Goal: Information Seeking & Learning: Learn about a topic

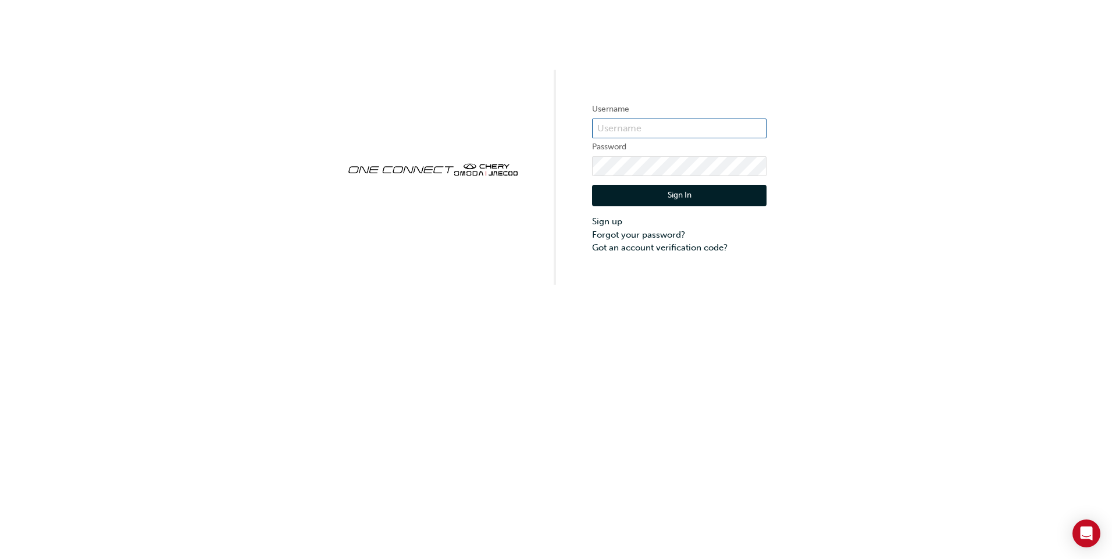
type input "CHAU1691"
click at [686, 192] on button "Sign In" at bounding box center [679, 196] width 174 height 22
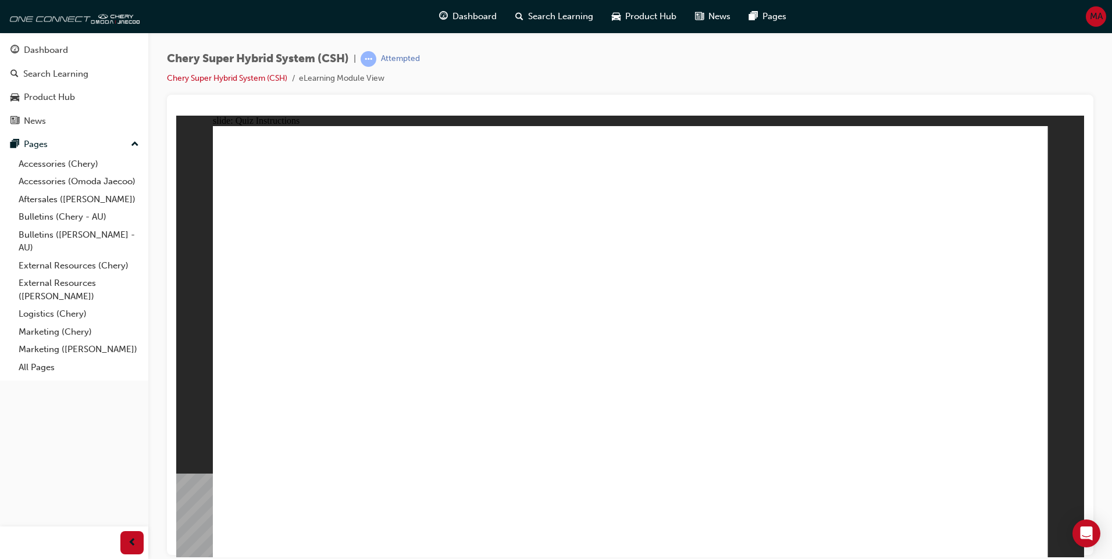
radio input "true"
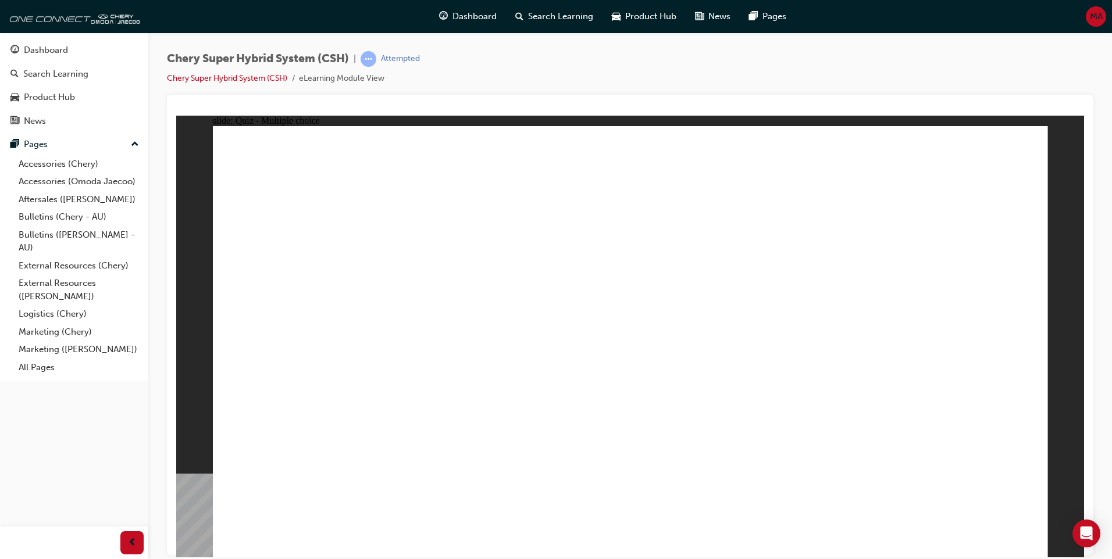
radio input "true"
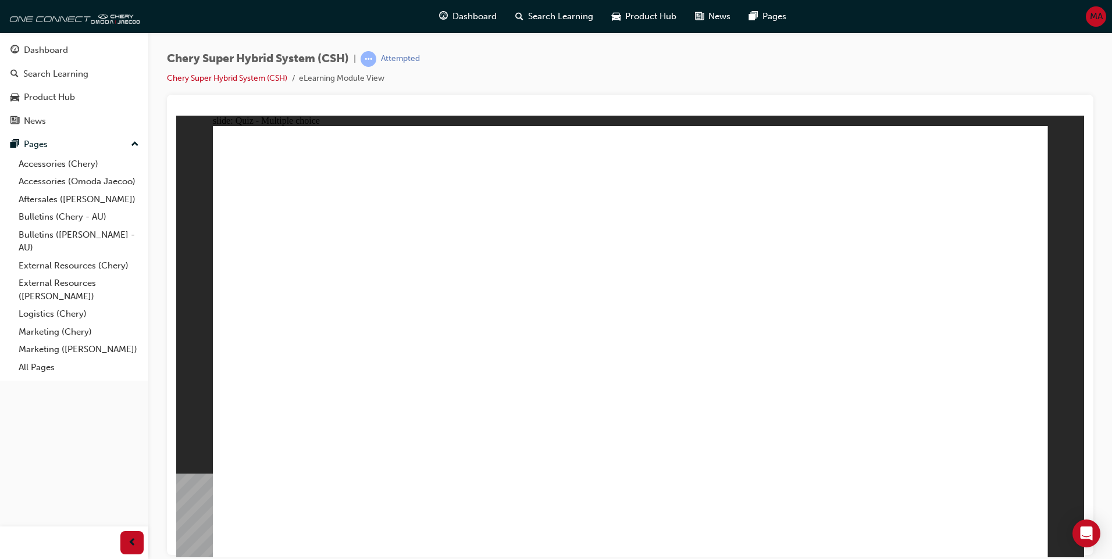
radio input "true"
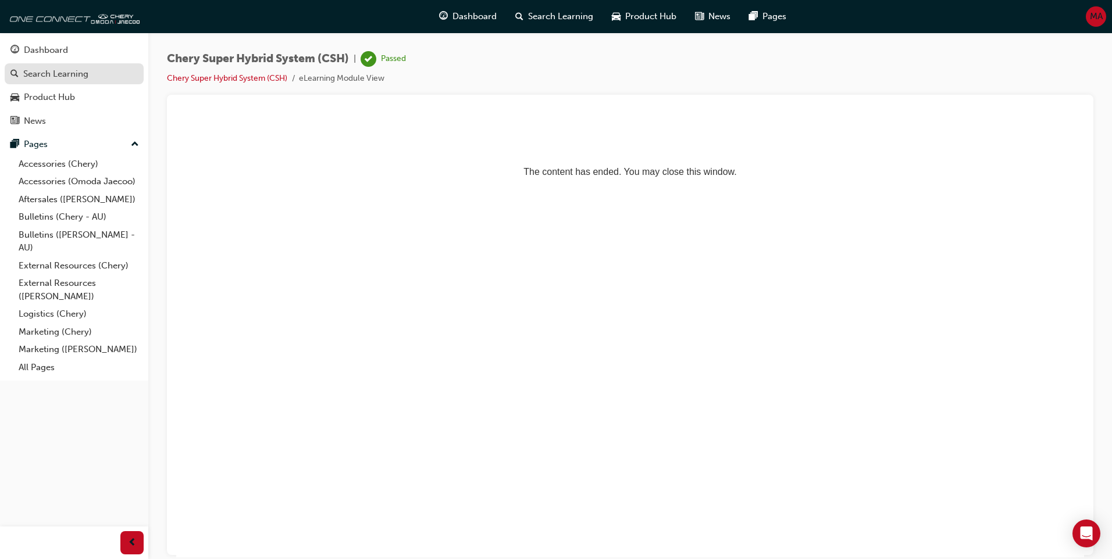
click at [69, 77] on div "Search Learning" at bounding box center [55, 73] width 65 height 13
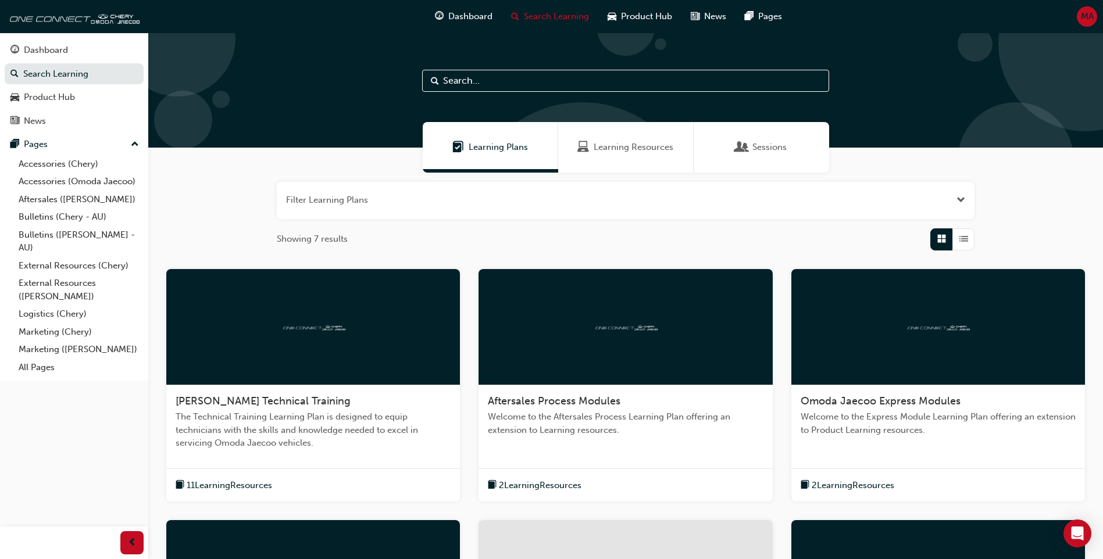
click at [745, 137] on div "Sessions" at bounding box center [762, 147] width 136 height 51
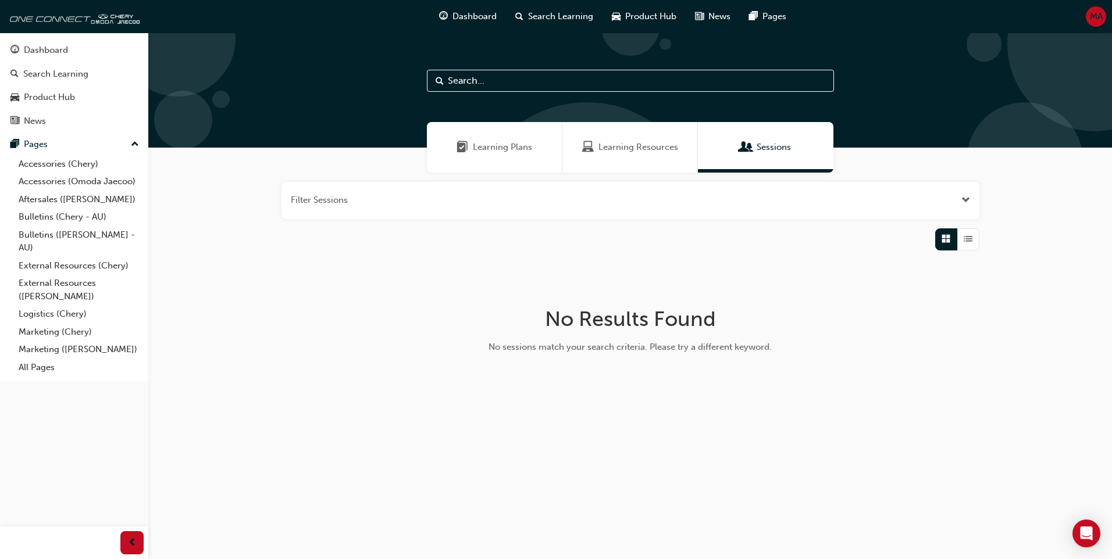
click at [530, 148] on span "Learning Plans" at bounding box center [502, 147] width 59 height 13
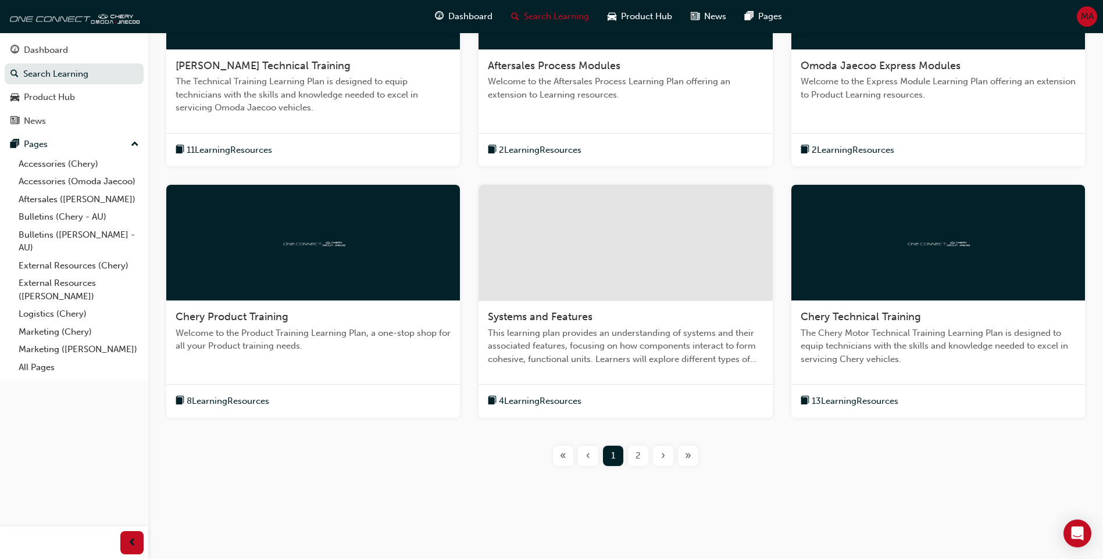
scroll to position [337, 0]
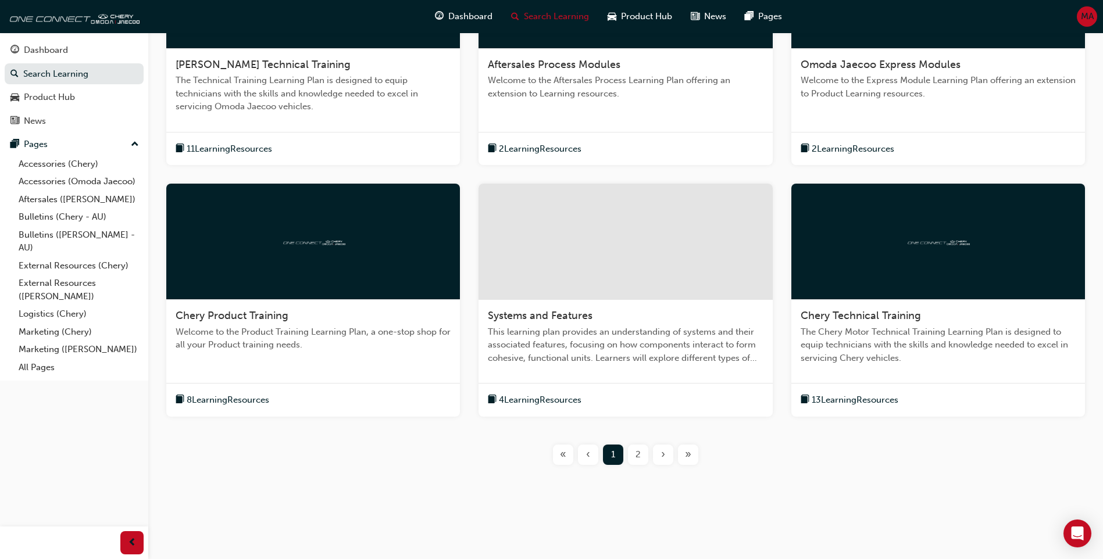
click at [277, 402] on div "8 Learning Resources" at bounding box center [227, 400] width 103 height 15
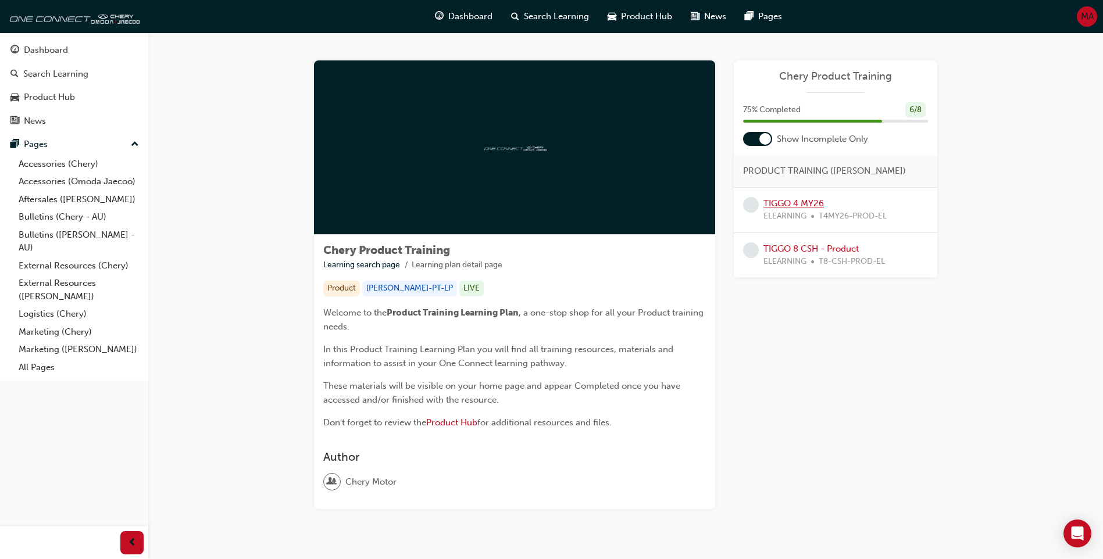
click at [815, 206] on link "TIGGO 4 MY26" at bounding box center [794, 203] width 60 height 10
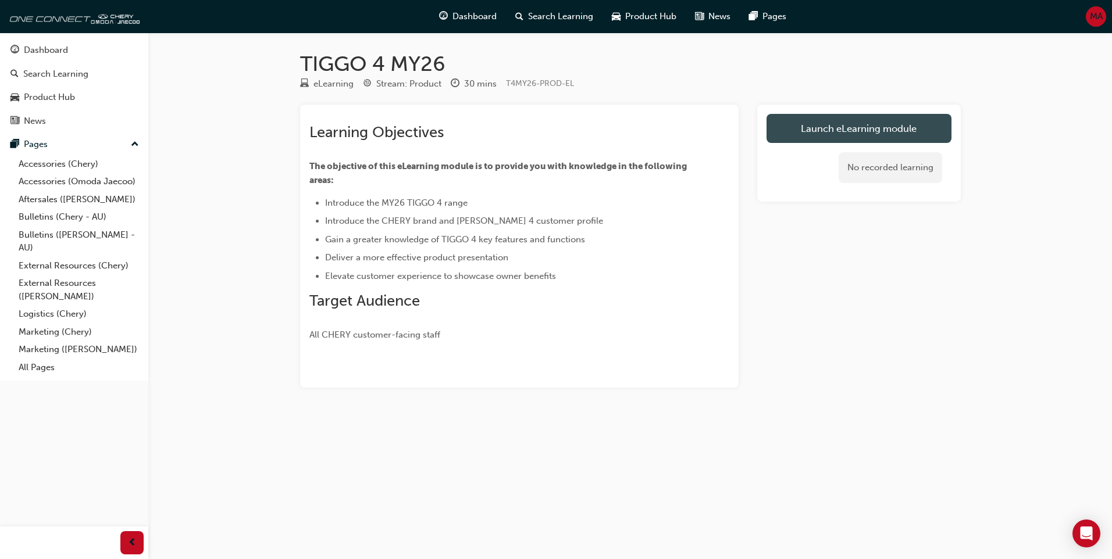
click at [816, 120] on link "Launch eLearning module" at bounding box center [859, 128] width 185 height 29
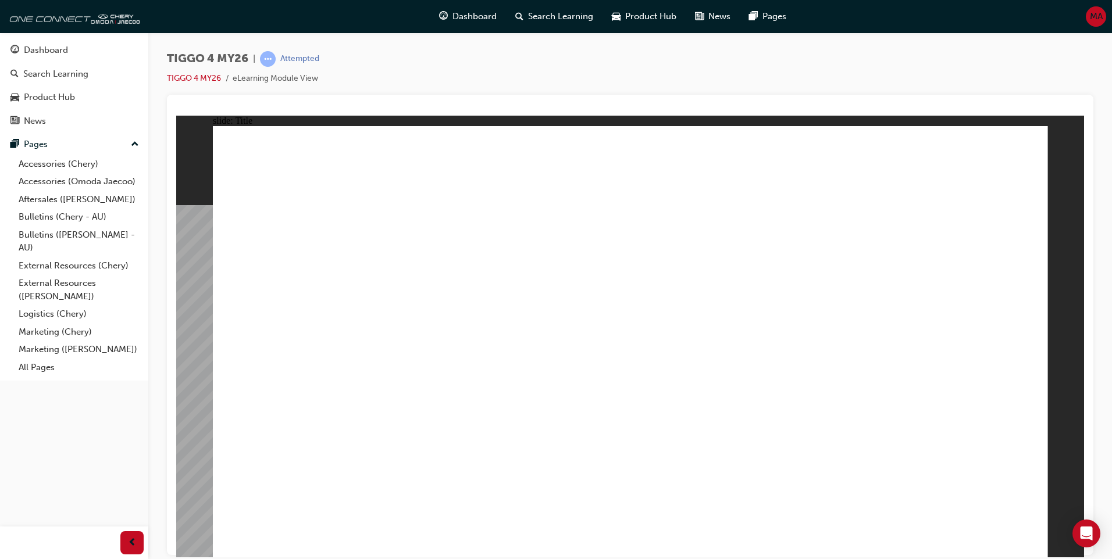
drag, startPoint x: 1029, startPoint y: 551, endPoint x: 1022, endPoint y: 549, distance: 7.2
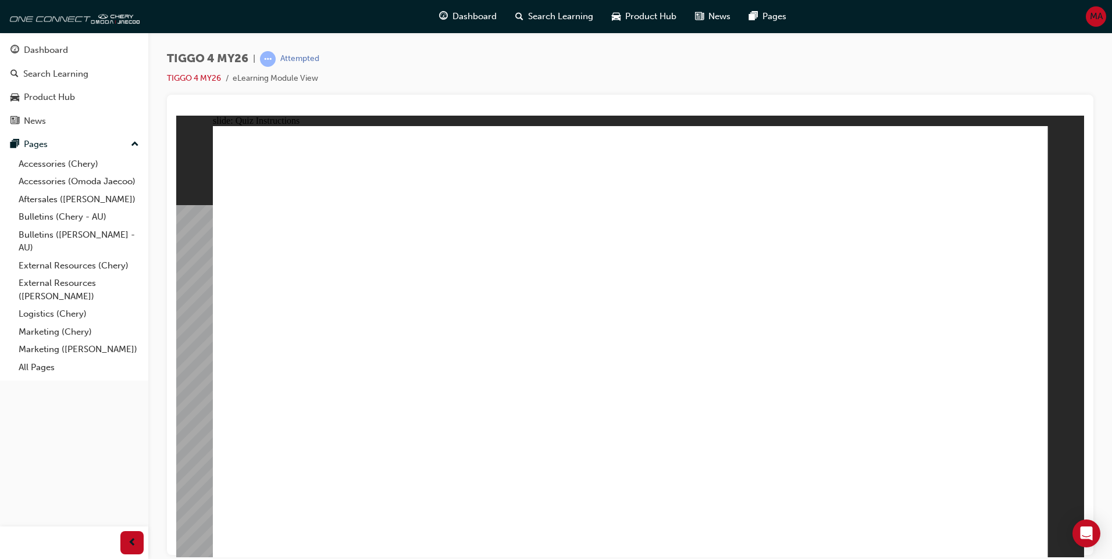
radio input "true"
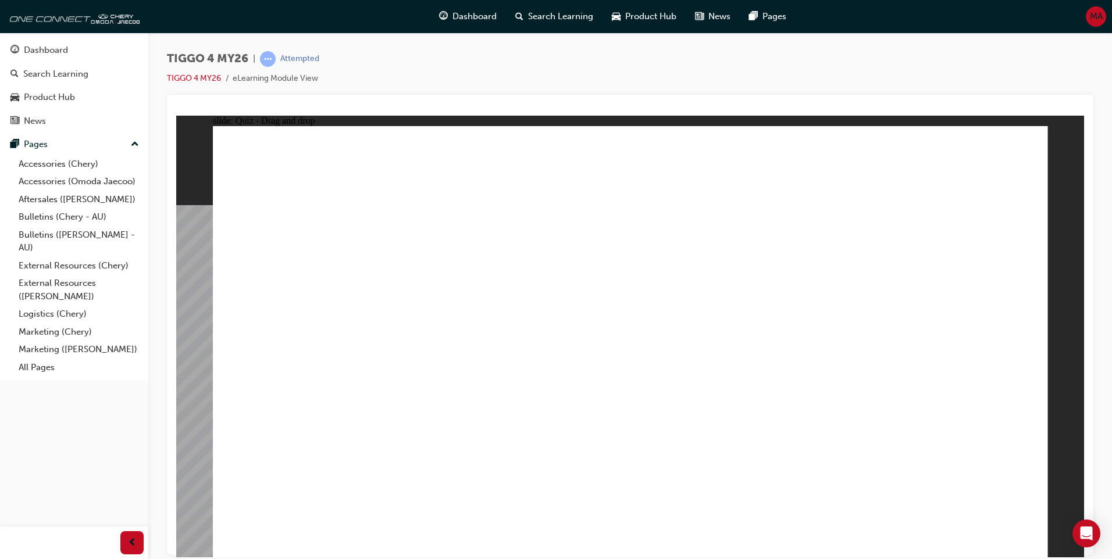
drag, startPoint x: 370, startPoint y: 460, endPoint x: 278, endPoint y: 445, distance: 93.1
drag, startPoint x: 452, startPoint y: 272, endPoint x: 452, endPoint y: 440, distance: 168.1
drag, startPoint x: 292, startPoint y: 269, endPoint x: 614, endPoint y: 437, distance: 363.7
drag, startPoint x: 632, startPoint y: 273, endPoint x: 792, endPoint y: 440, distance: 231.6
drag, startPoint x: 941, startPoint y: 278, endPoint x: 940, endPoint y: 447, distance: 168.7
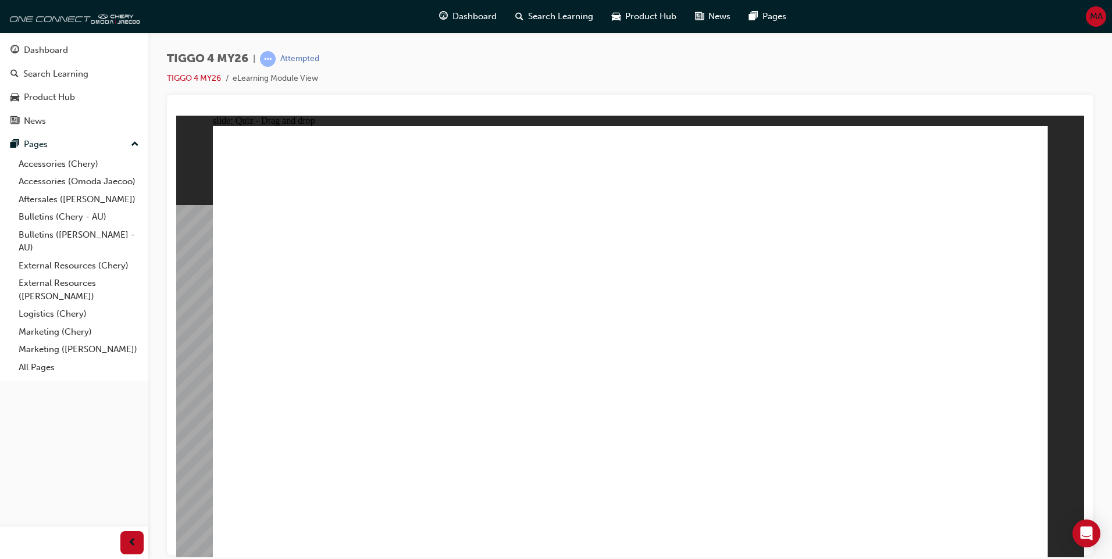
radio input "true"
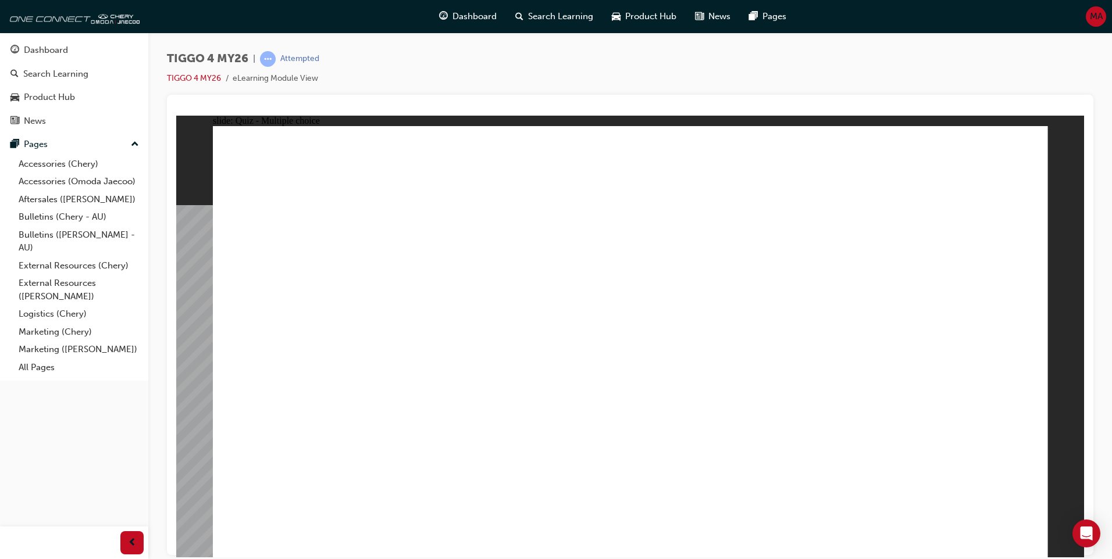
radio input "true"
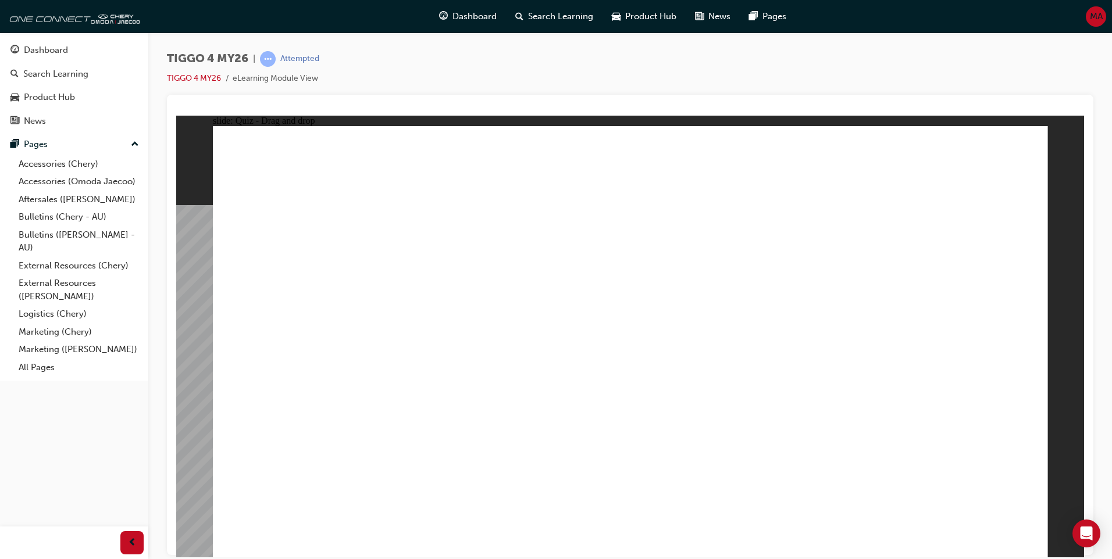
drag, startPoint x: 284, startPoint y: 304, endPoint x: 875, endPoint y: 238, distance: 594.5
drag, startPoint x: 291, startPoint y: 392, endPoint x: 687, endPoint y: 243, distance: 423.1
drag, startPoint x: 459, startPoint y: 396, endPoint x: 877, endPoint y: 276, distance: 435.0
drag, startPoint x: 354, startPoint y: 432, endPoint x: 944, endPoint y: 298, distance: 605.2
drag, startPoint x: 493, startPoint y: 306, endPoint x: 714, endPoint y: 273, distance: 223.0
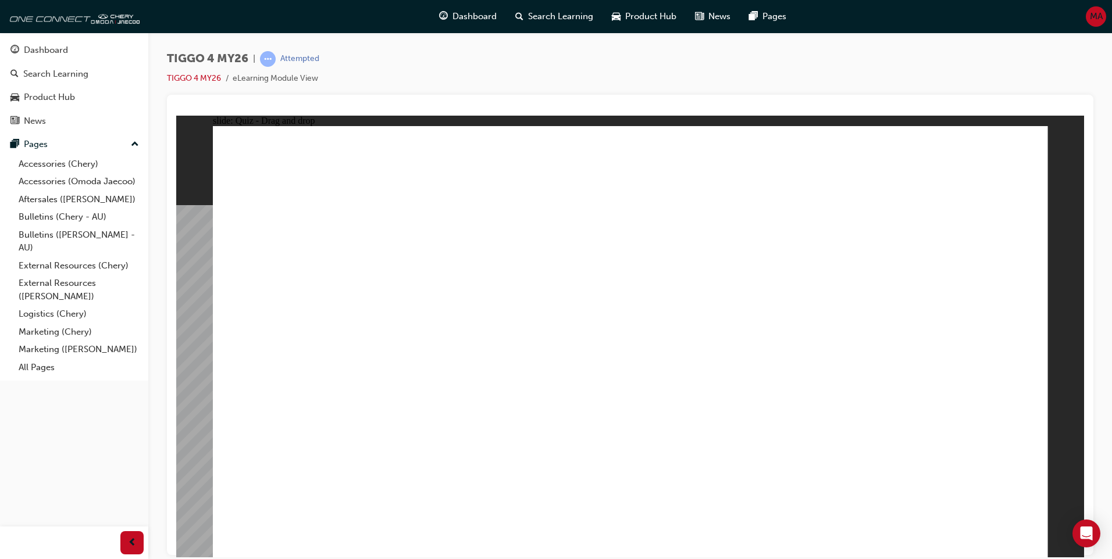
drag, startPoint x: 500, startPoint y: 344, endPoint x: 917, endPoint y: 334, distance: 417.7
drag, startPoint x: 364, startPoint y: 338, endPoint x: 957, endPoint y: 351, distance: 592.8
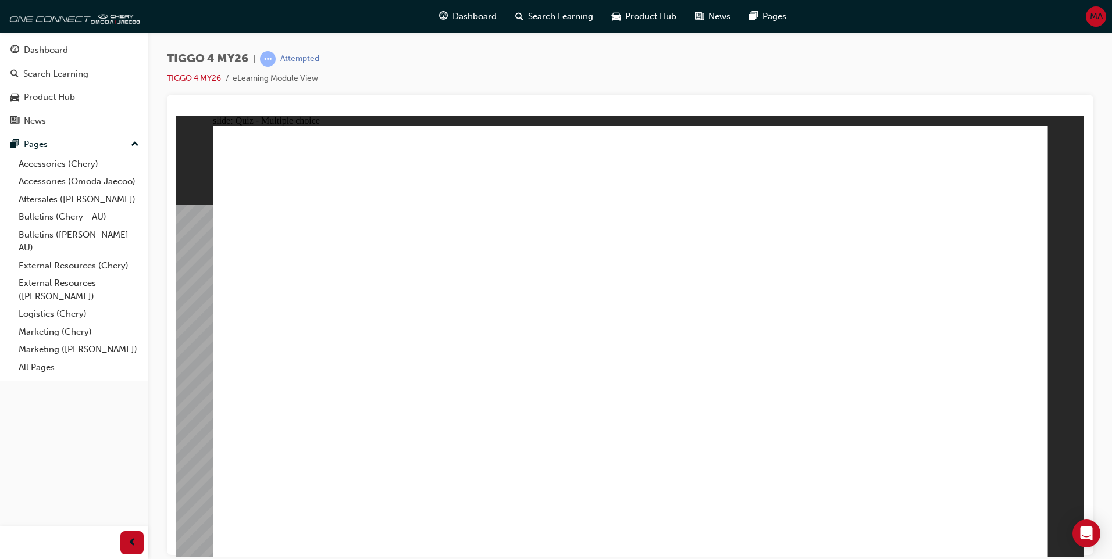
radio input "true"
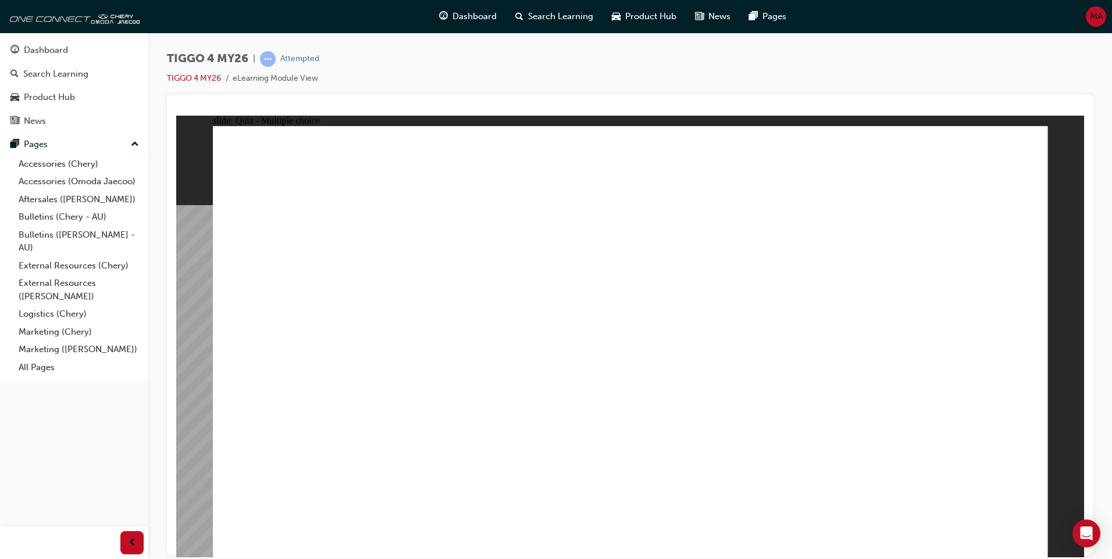
radio input "true"
drag, startPoint x: 500, startPoint y: 397, endPoint x: 518, endPoint y: 419, distance: 28.2
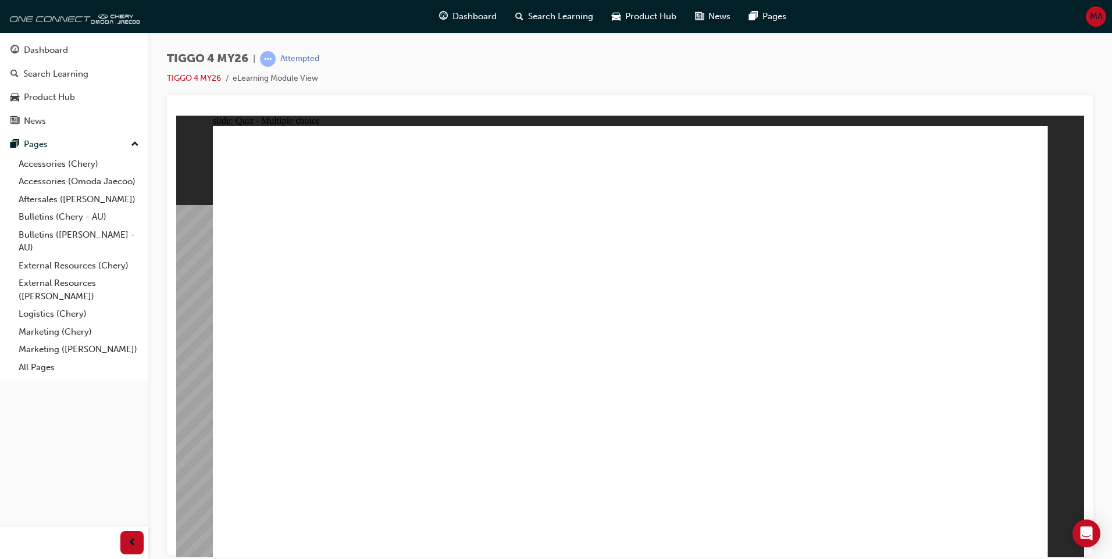
radio input "true"
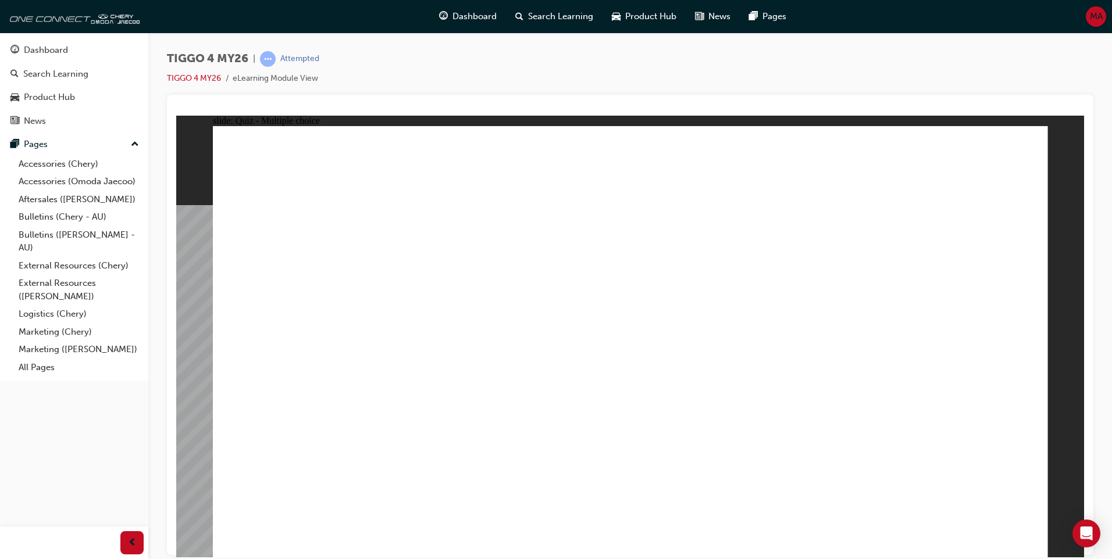
radio input "true"
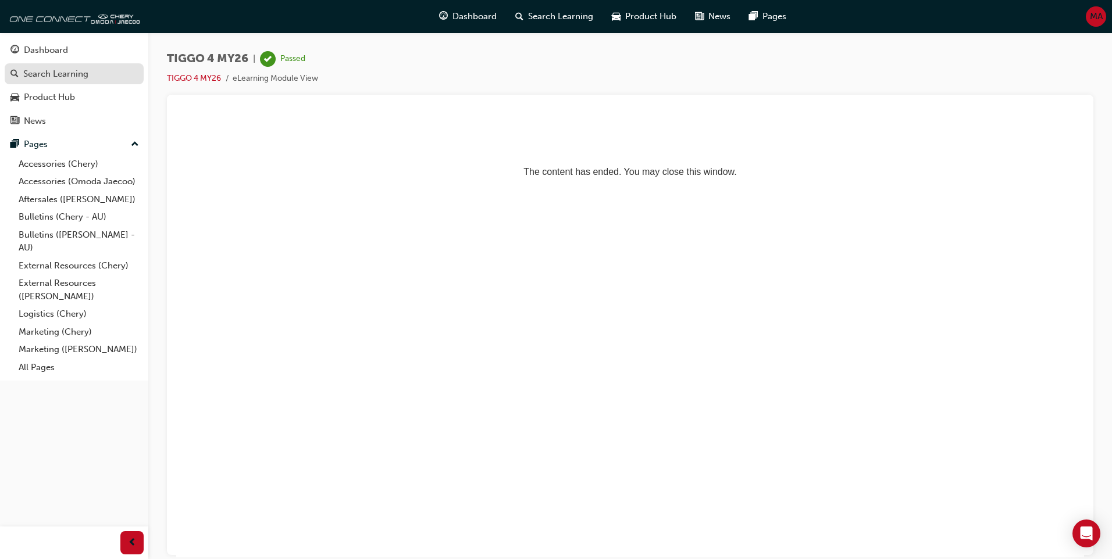
click at [45, 67] on div "Search Learning" at bounding box center [55, 73] width 65 height 13
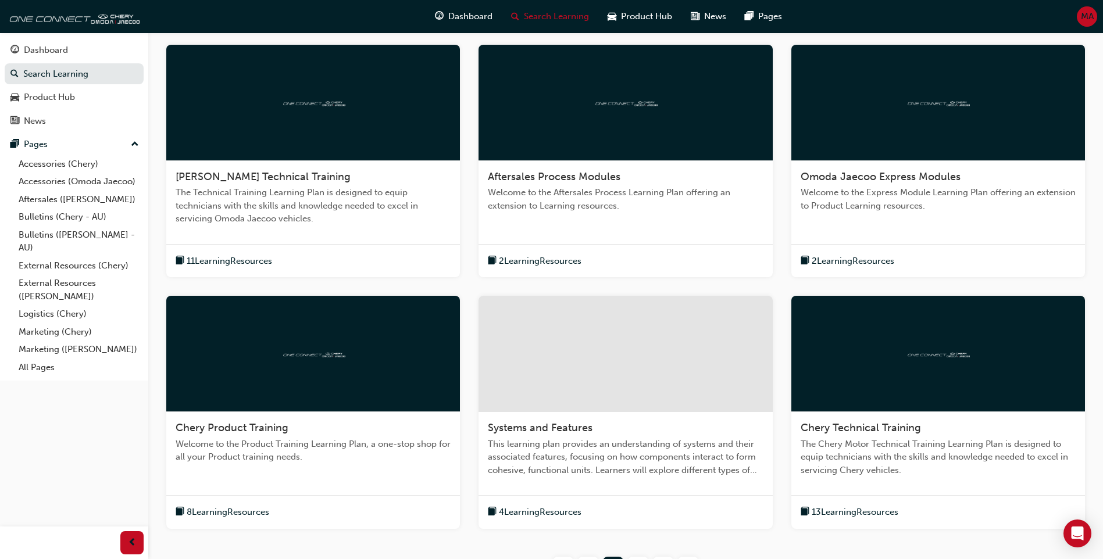
scroll to position [233, 0]
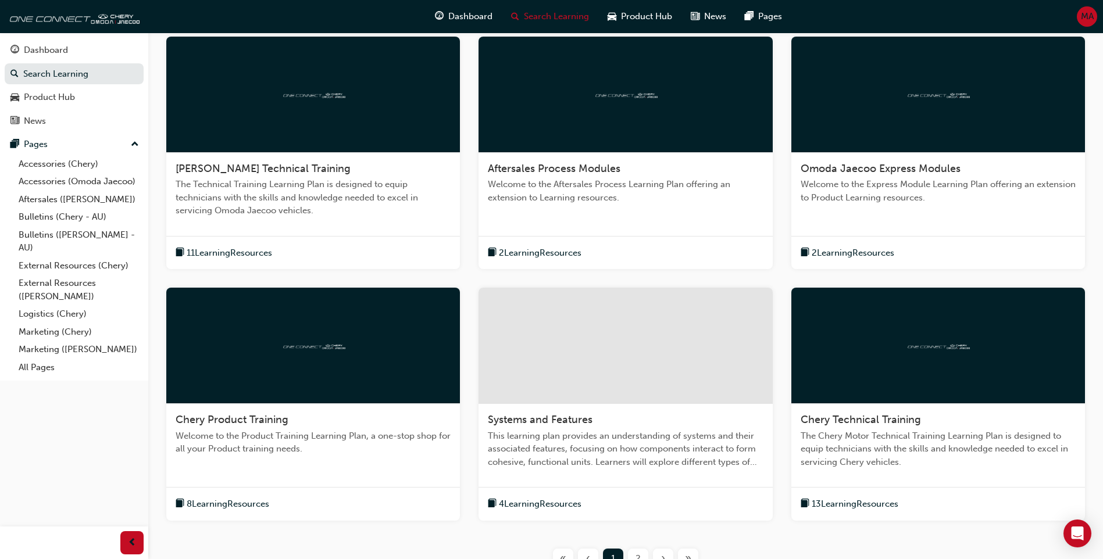
click at [312, 430] on span "Welcome to the Product Training Learning Plan, a one-stop shop for all your Pro…" at bounding box center [313, 443] width 275 height 26
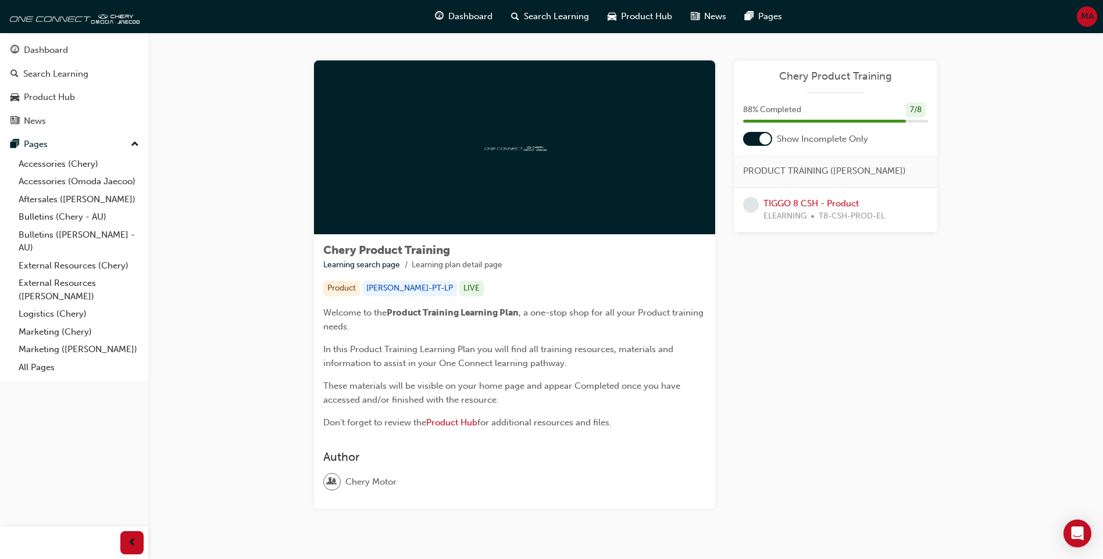
click at [918, 108] on div "7 / 8" at bounding box center [916, 110] width 20 height 16
click at [823, 203] on link "TIGGO 8 CSH - Product" at bounding box center [811, 203] width 95 height 10
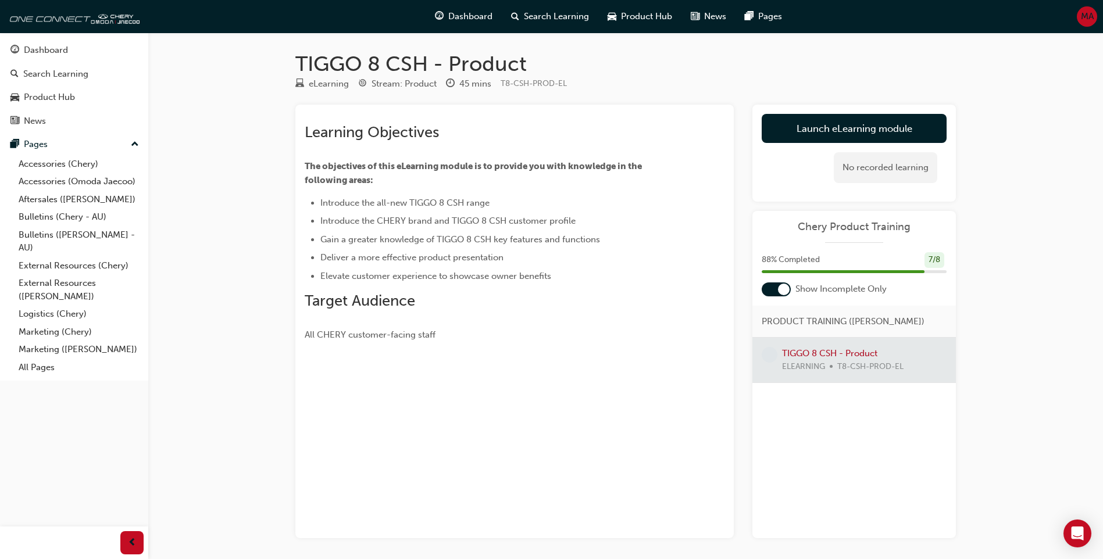
click at [843, 349] on div at bounding box center [855, 360] width 204 height 45
click at [826, 358] on div at bounding box center [855, 360] width 204 height 45
click at [836, 125] on link "Launch eLearning module" at bounding box center [854, 128] width 185 height 29
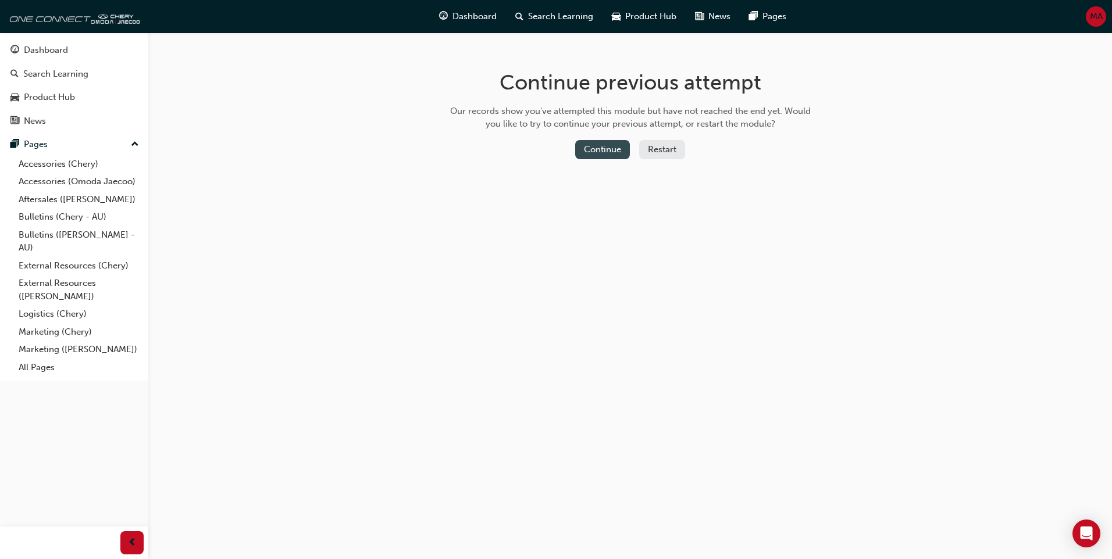
click at [599, 151] on button "Continue" at bounding box center [602, 149] width 55 height 19
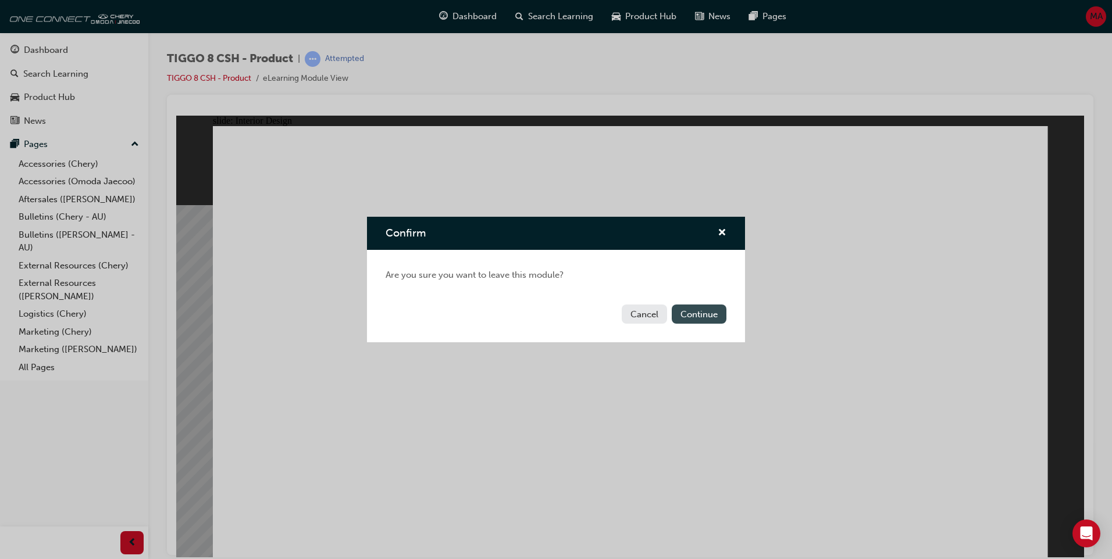
click at [717, 319] on button "Continue" at bounding box center [699, 314] width 55 height 19
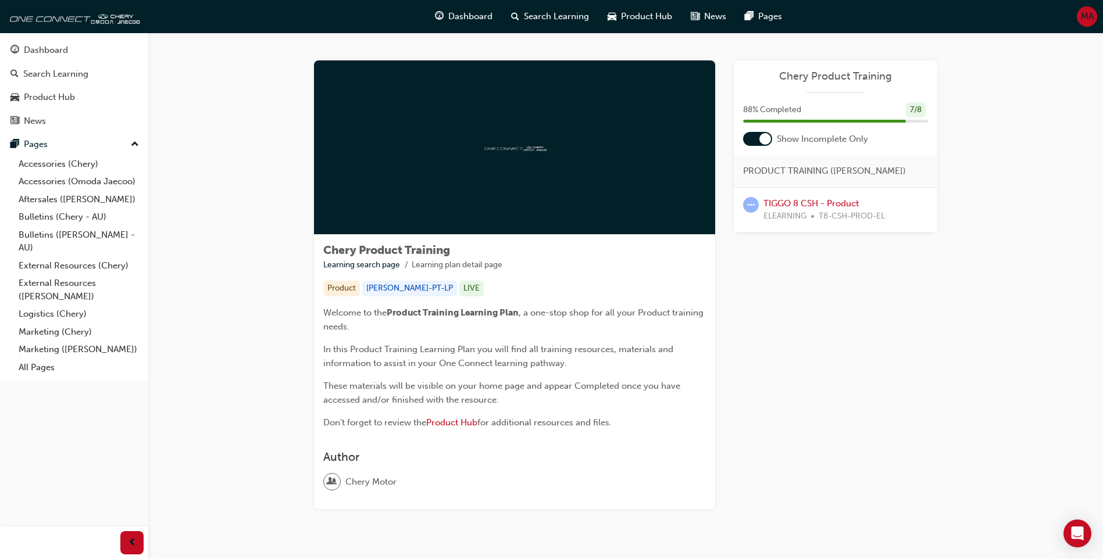
click at [779, 218] on span "ELEARNING" at bounding box center [785, 216] width 43 height 13
click at [781, 204] on link "TIGGO 8 CSH - Product" at bounding box center [811, 203] width 95 height 10
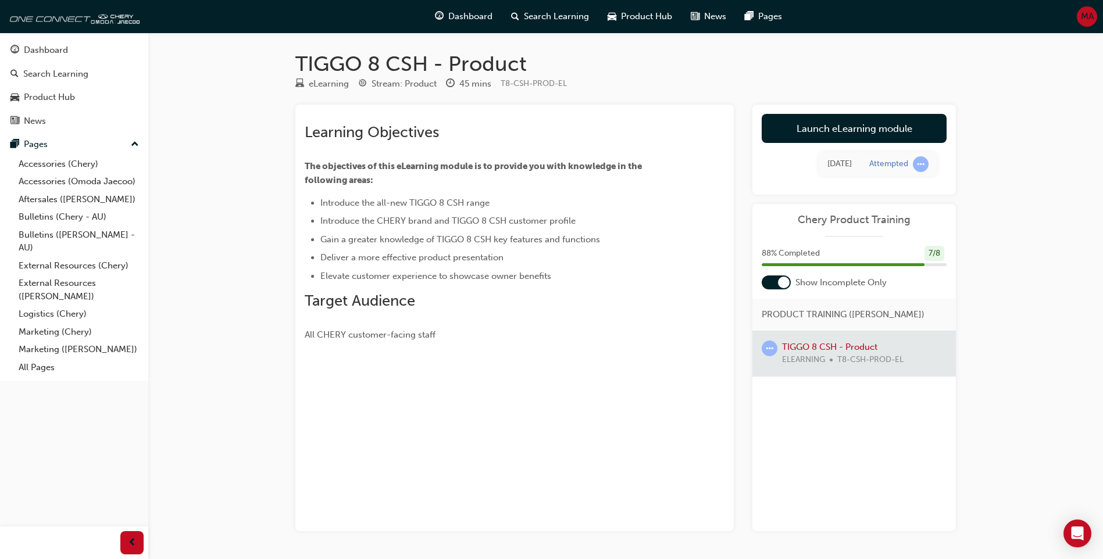
click at [851, 351] on div at bounding box center [855, 354] width 204 height 45
click at [766, 349] on span "learningRecordVerb_ATTEMPT-icon" at bounding box center [770, 349] width 16 height 16
click at [793, 132] on link "Launch eLearning module" at bounding box center [854, 128] width 185 height 29
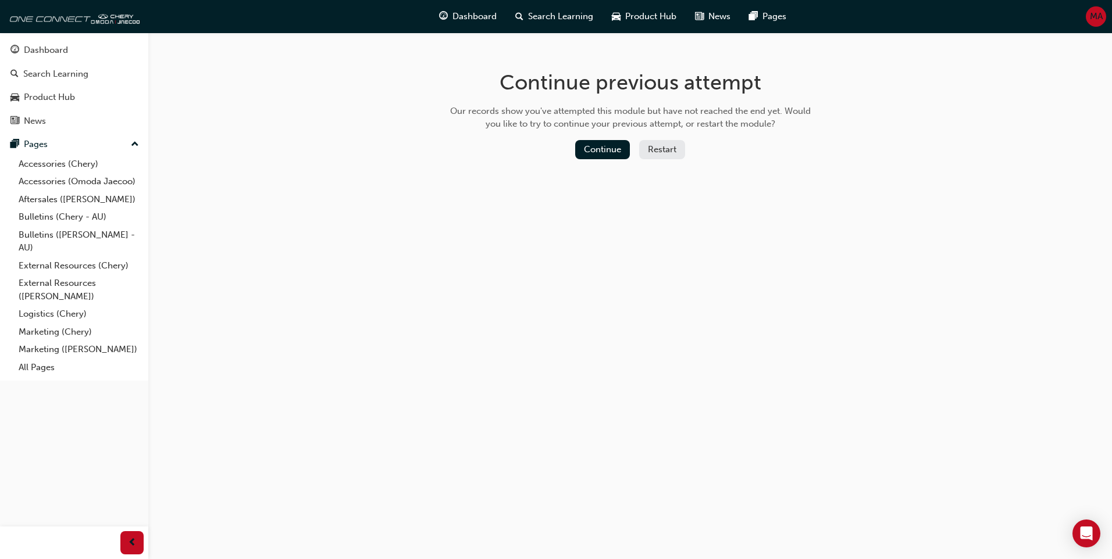
click at [649, 152] on button "Restart" at bounding box center [662, 149] width 46 height 19
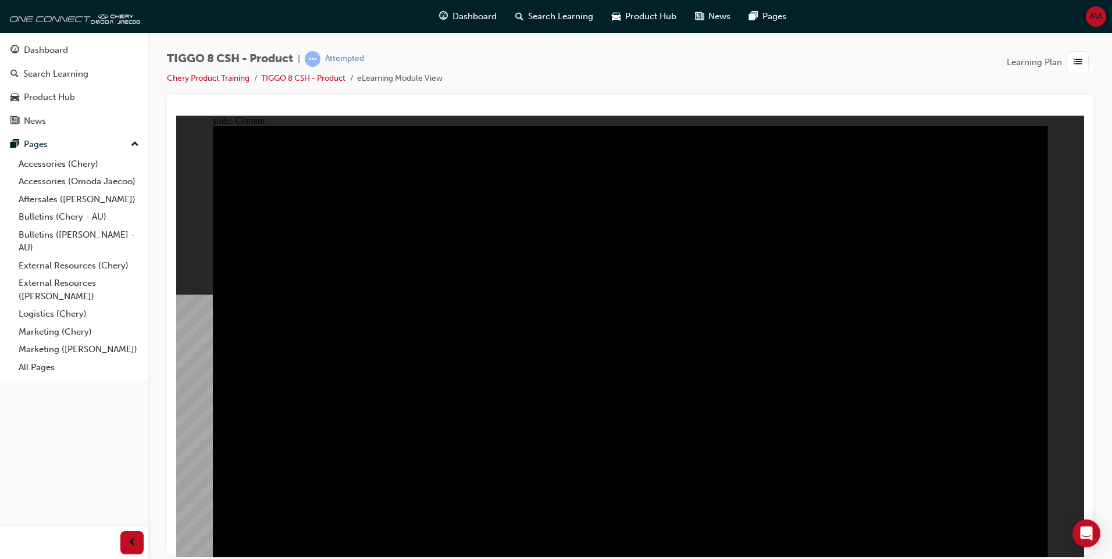
drag, startPoint x: 825, startPoint y: 446, endPoint x: 824, endPoint y: 465, distance: 18.7
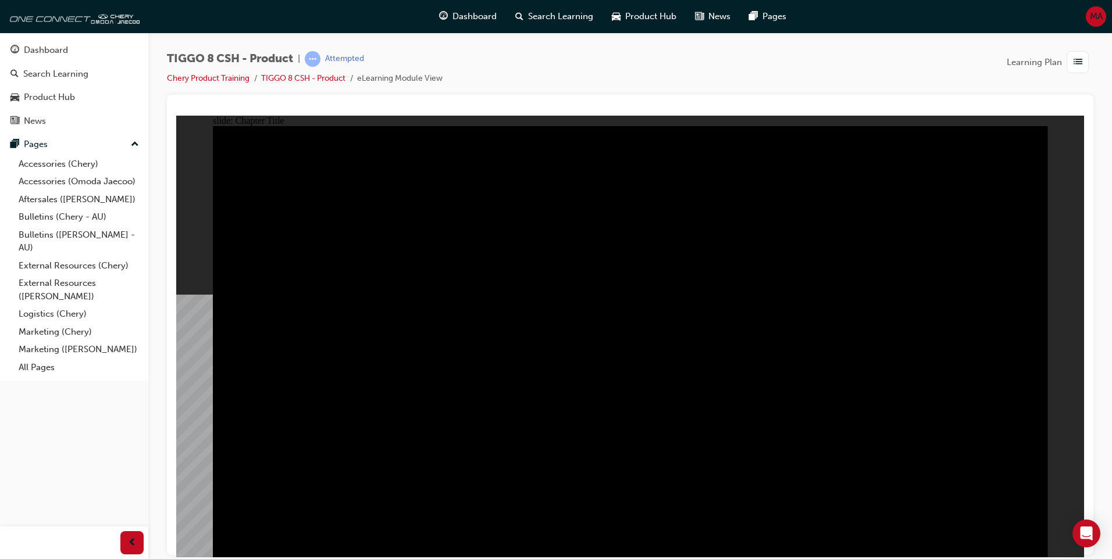
radio input "true"
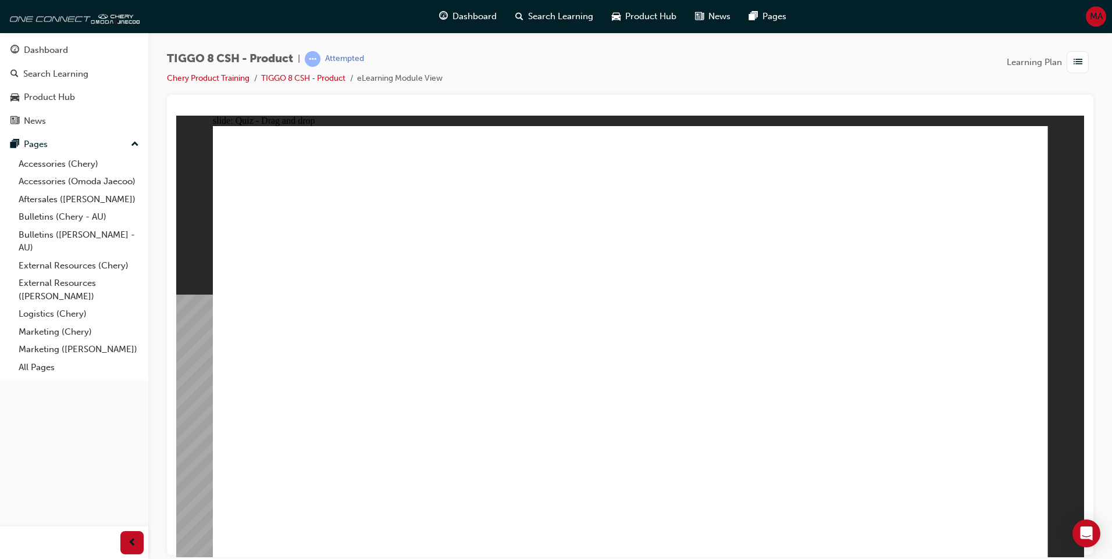
drag, startPoint x: 592, startPoint y: 174, endPoint x: 786, endPoint y: 364, distance: 271.8
drag, startPoint x: 710, startPoint y: 245, endPoint x: 655, endPoint y: 351, distance: 119.1
drag, startPoint x: 836, startPoint y: 261, endPoint x: 935, endPoint y: 363, distance: 142.3
drag, startPoint x: 757, startPoint y: 188, endPoint x: 455, endPoint y: 378, distance: 356.0
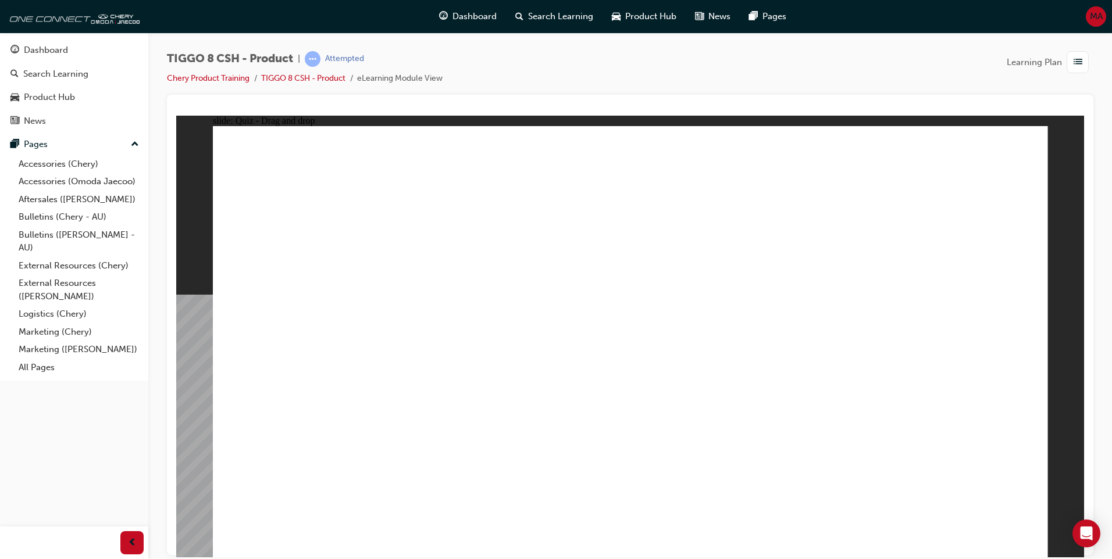
drag, startPoint x: 947, startPoint y: 176, endPoint x: 311, endPoint y: 364, distance: 662.9
checkbox input "true"
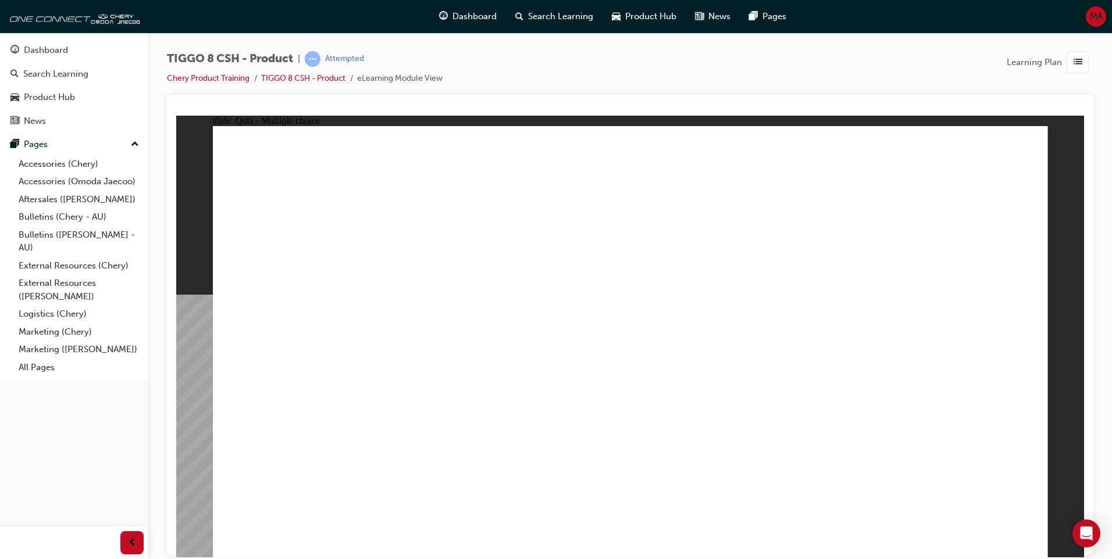
radio input "true"
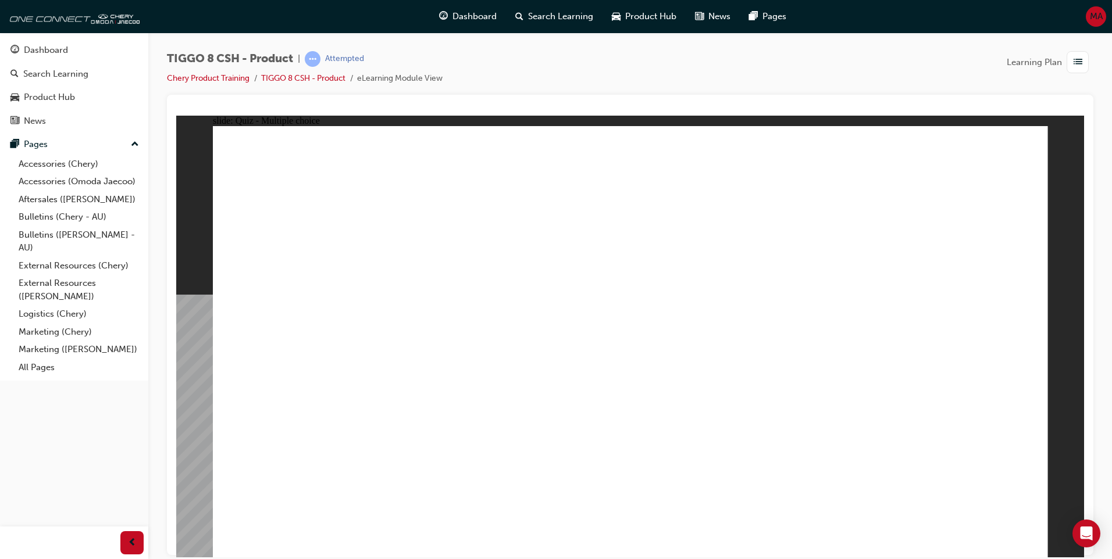
drag, startPoint x: 596, startPoint y: 411, endPoint x: 616, endPoint y: 411, distance: 19.8
drag, startPoint x: 654, startPoint y: 169, endPoint x: 689, endPoint y: 366, distance: 200.3
drag, startPoint x: 803, startPoint y: 202, endPoint x: 691, endPoint y: 391, distance: 220.0
drag, startPoint x: 672, startPoint y: 201, endPoint x: 712, endPoint y: 387, distance: 190.4
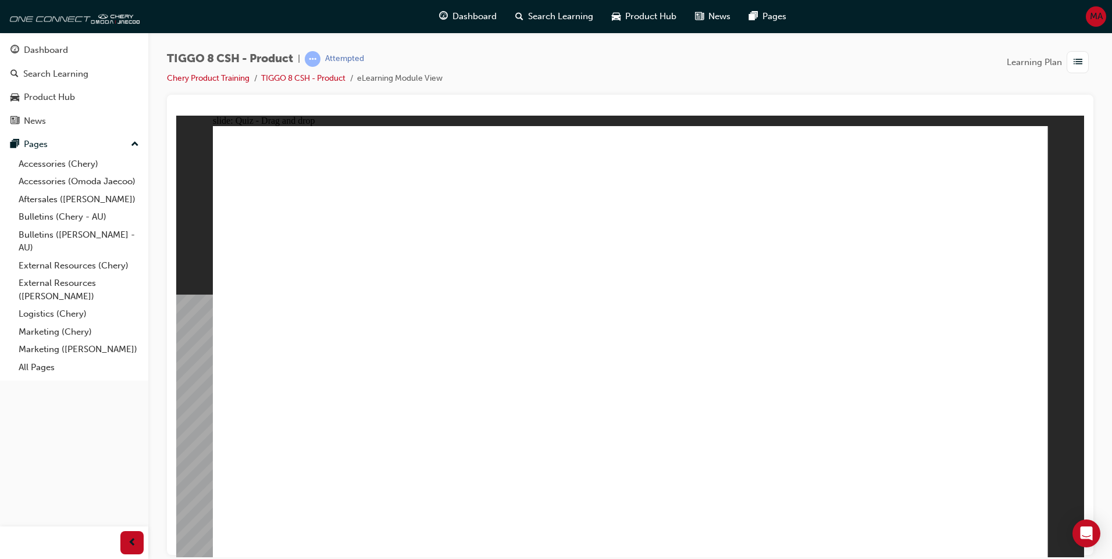
drag, startPoint x: 808, startPoint y: 174, endPoint x: 833, endPoint y: 398, distance: 225.4
drag, startPoint x: 997, startPoint y: 166, endPoint x: 871, endPoint y: 415, distance: 279.3
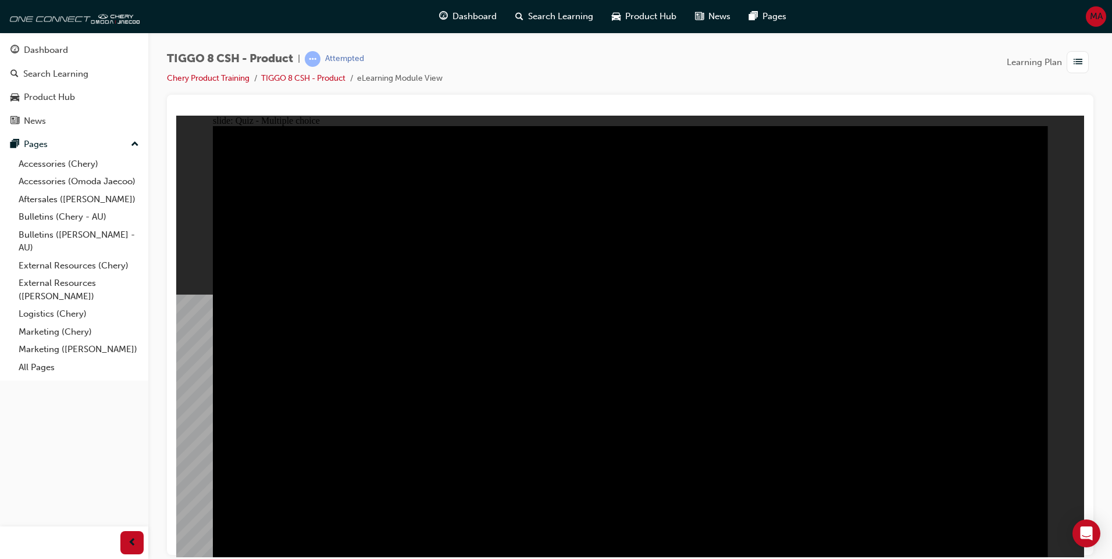
radio input "true"
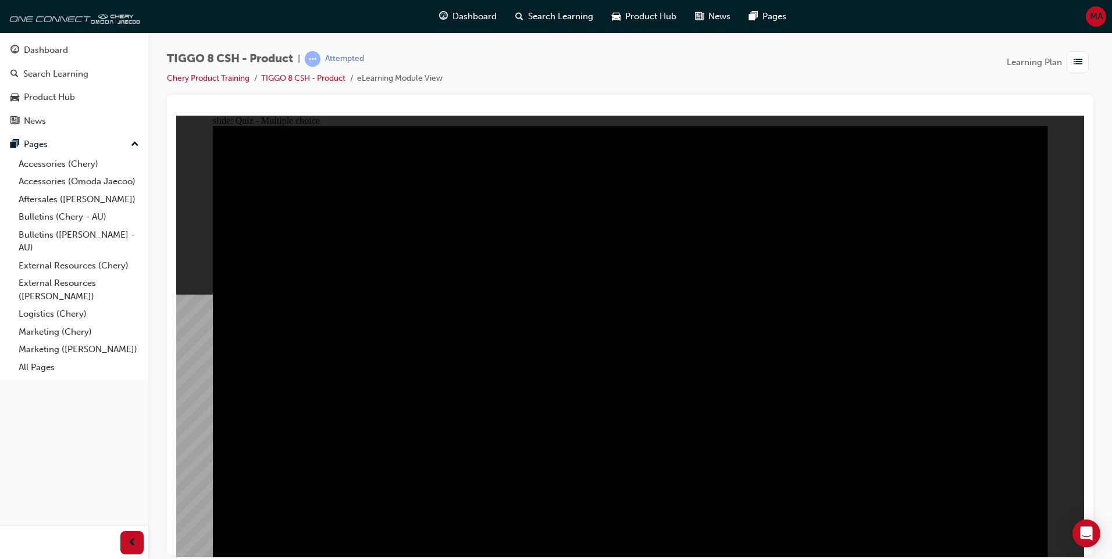
radio input "true"
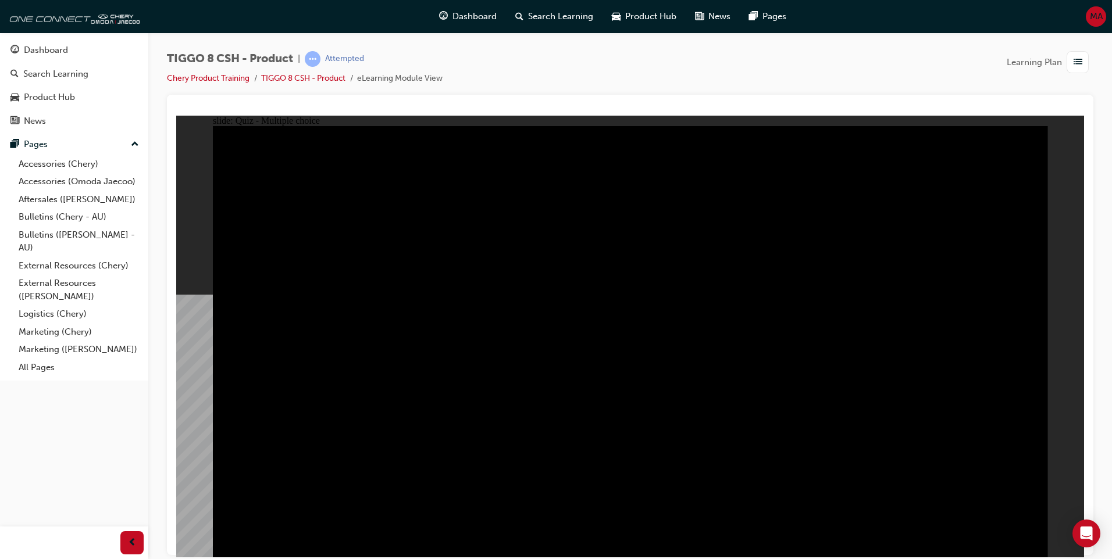
checkbox input "true"
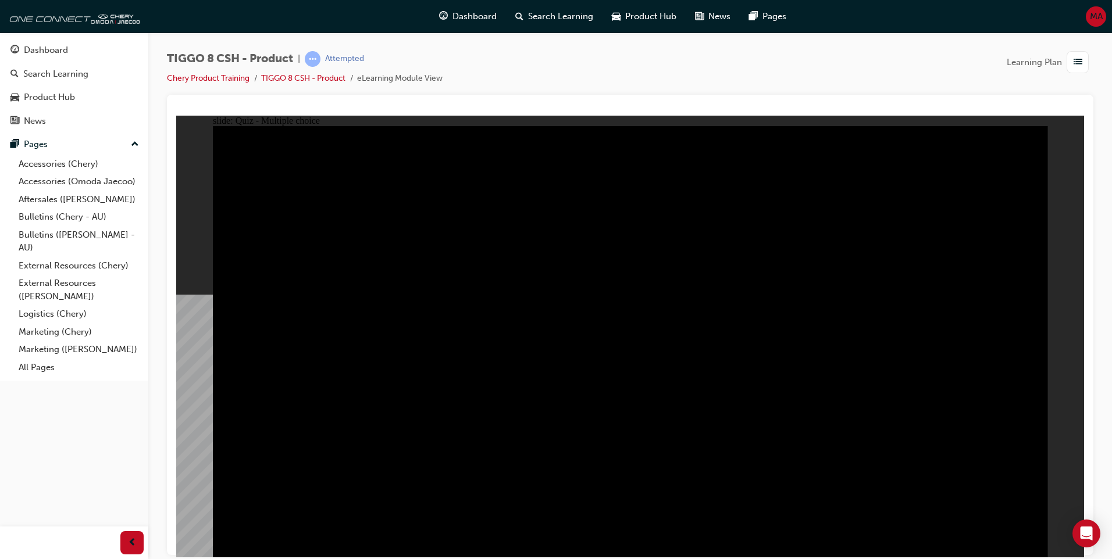
checkbox input "true"
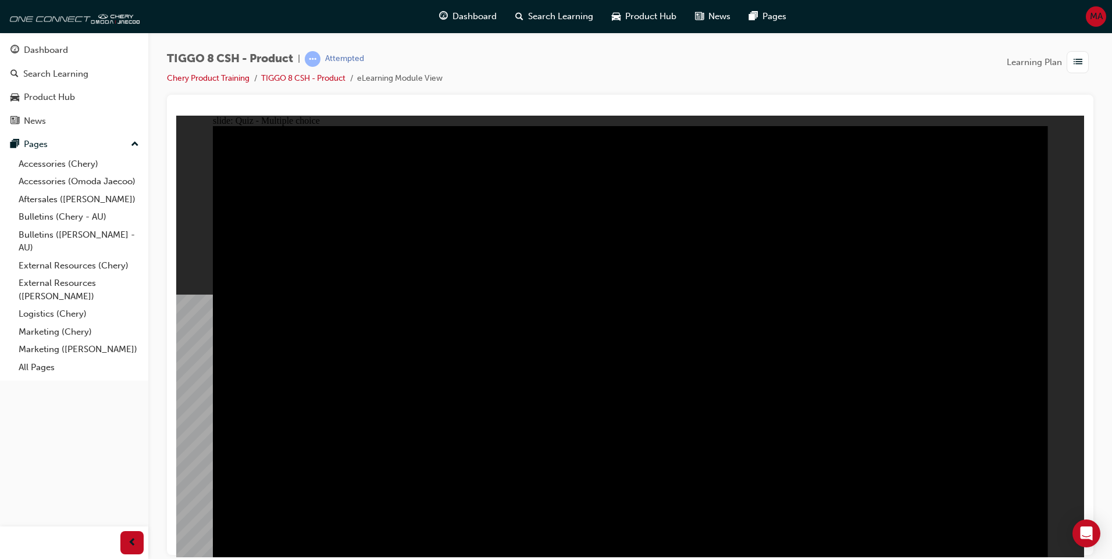
checkbox input "true"
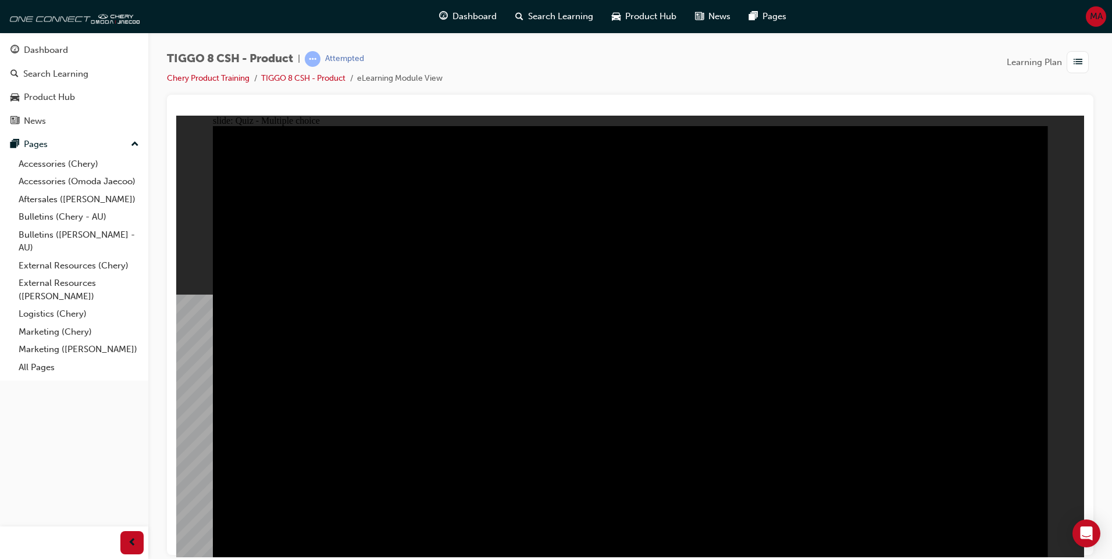
checkbox input "true"
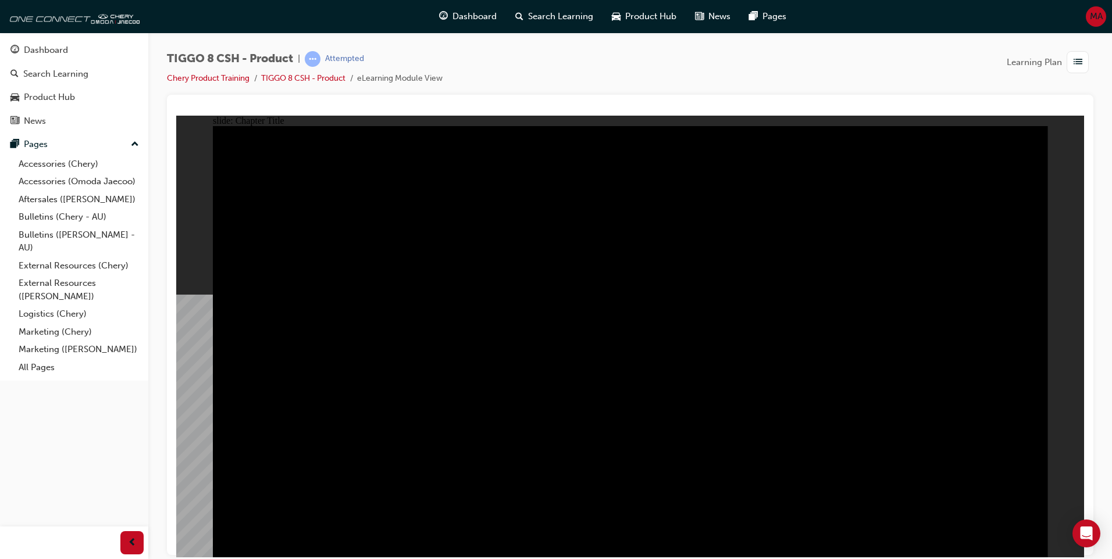
radio input "true"
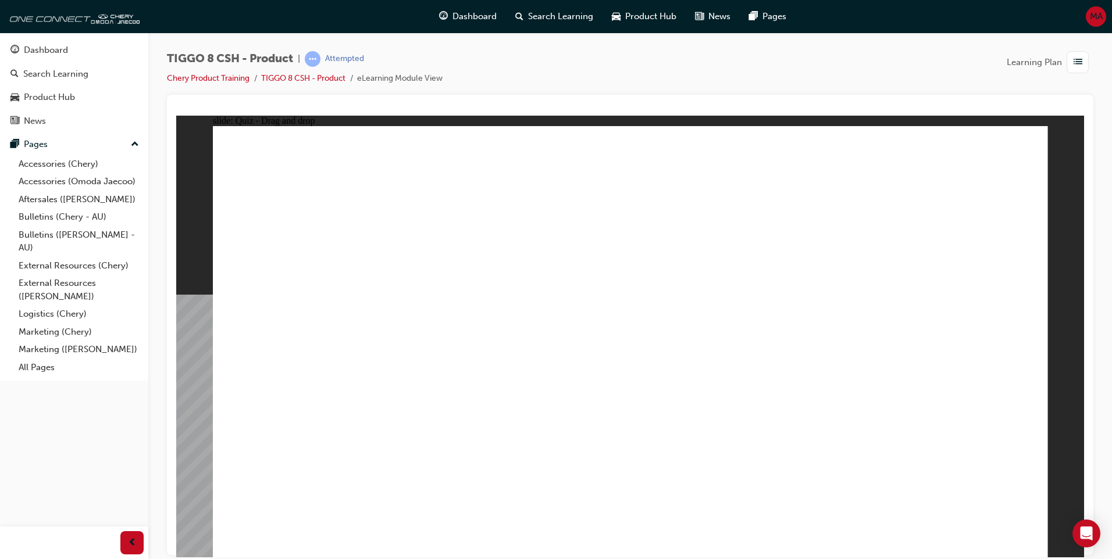
drag, startPoint x: 810, startPoint y: 159, endPoint x: 509, endPoint y: 350, distance: 356.1
drag, startPoint x: 727, startPoint y: 238, endPoint x: 676, endPoint y: 342, distance: 115.2
drag, startPoint x: 881, startPoint y: 251, endPoint x: 979, endPoint y: 358, distance: 144.5
drag, startPoint x: 630, startPoint y: 169, endPoint x: 821, endPoint y: 359, distance: 269.4
drag, startPoint x: 948, startPoint y: 164, endPoint x: 314, endPoint y: 354, distance: 661.7
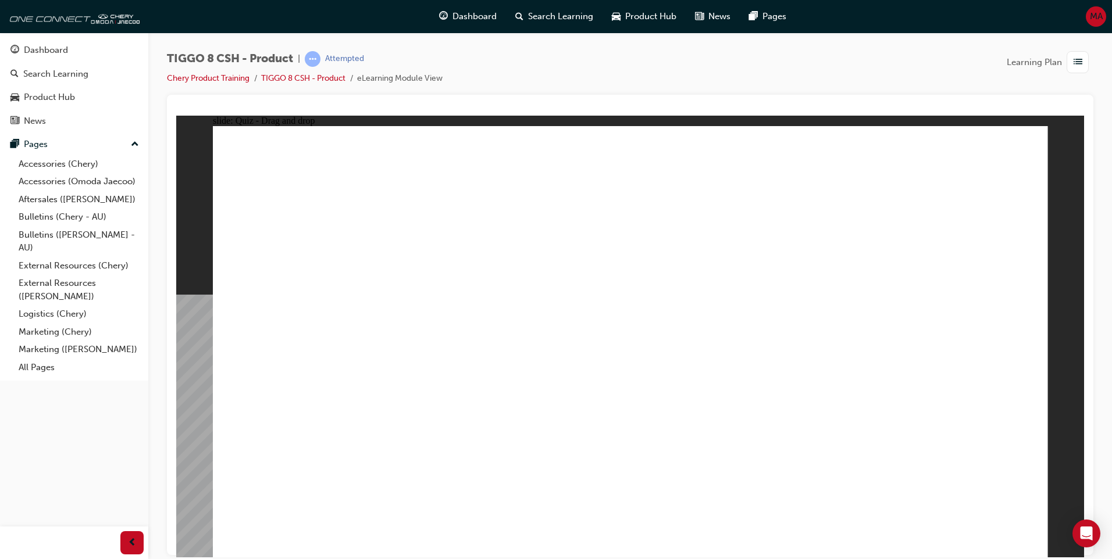
checkbox input "true"
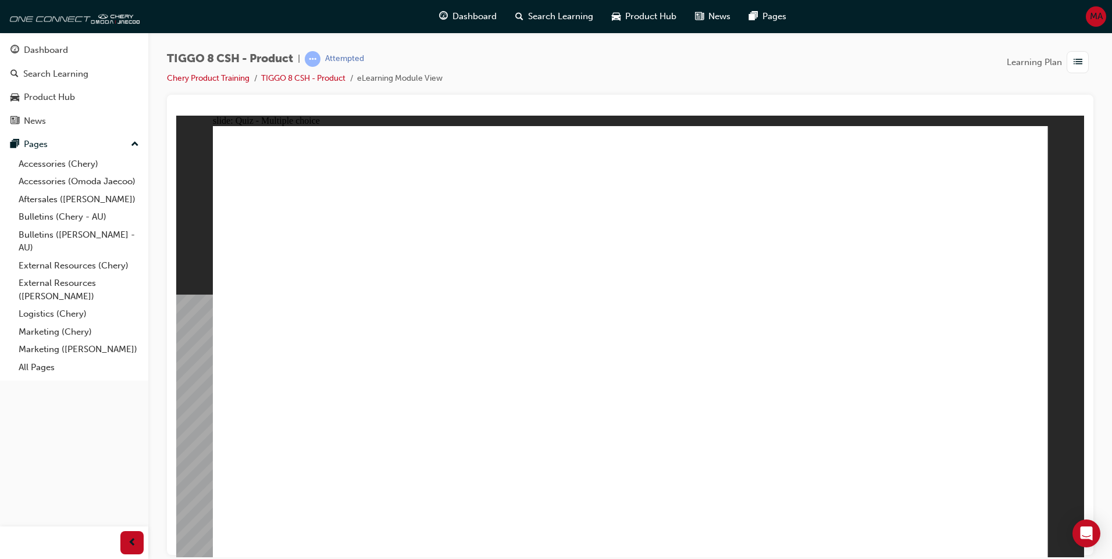
radio input "true"
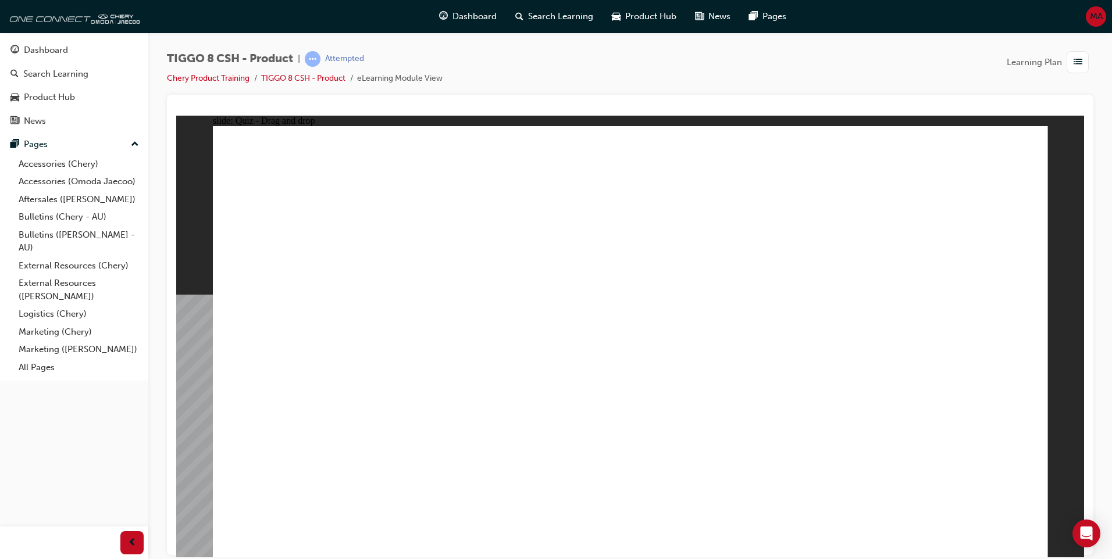
drag, startPoint x: 685, startPoint y: 196, endPoint x: 705, endPoint y: 375, distance: 179.7
drag, startPoint x: 671, startPoint y: 167, endPoint x: 714, endPoint y: 403, distance: 239.4
drag, startPoint x: 824, startPoint y: 231, endPoint x: 761, endPoint y: 436, distance: 214.1
drag, startPoint x: 782, startPoint y: 211, endPoint x: 819, endPoint y: 409, distance: 202.4
drag, startPoint x: 819, startPoint y: 177, endPoint x: 855, endPoint y: 417, distance: 242.9
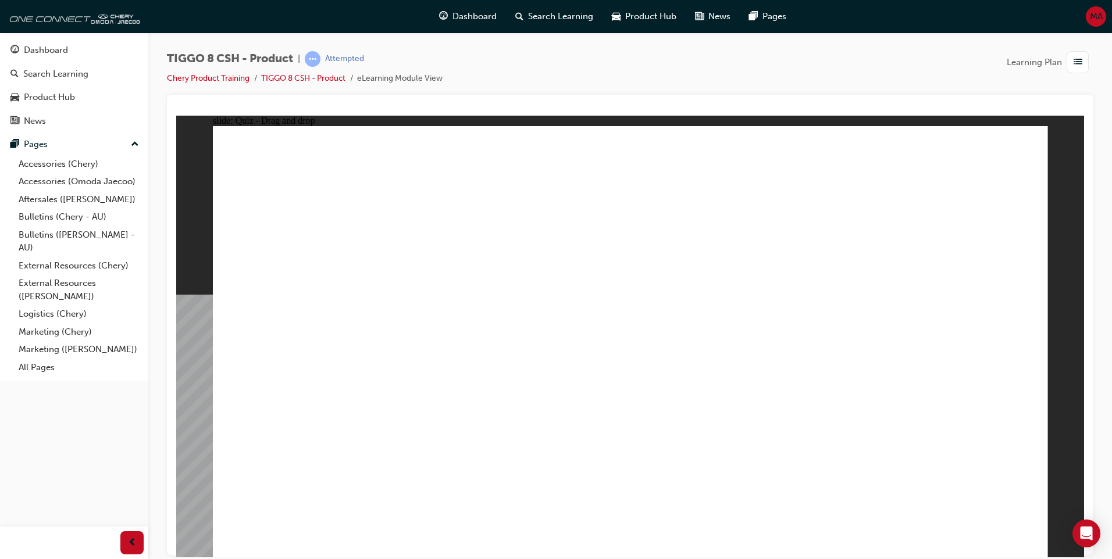
drag, startPoint x: 926, startPoint y: 212, endPoint x: 813, endPoint y: 440, distance: 253.9
drag, startPoint x: 821, startPoint y: 414, endPoint x: 791, endPoint y: 455, distance: 50.7
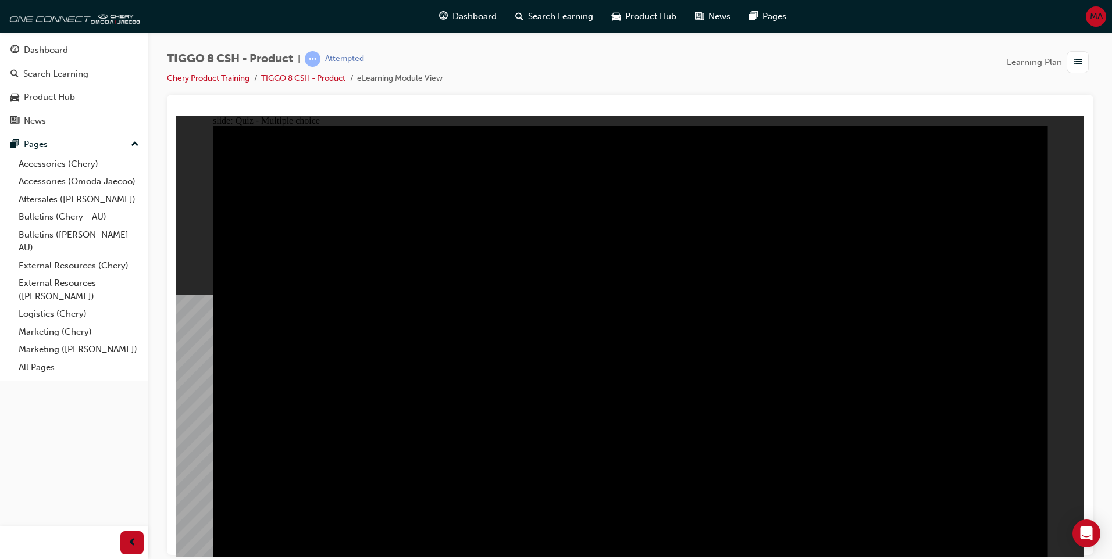
radio input "true"
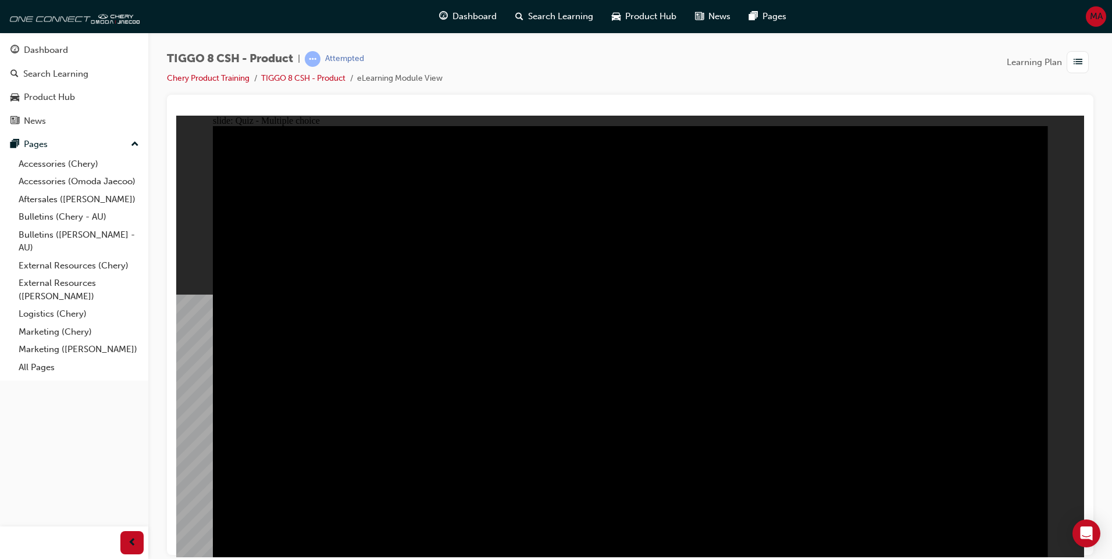
radio input "true"
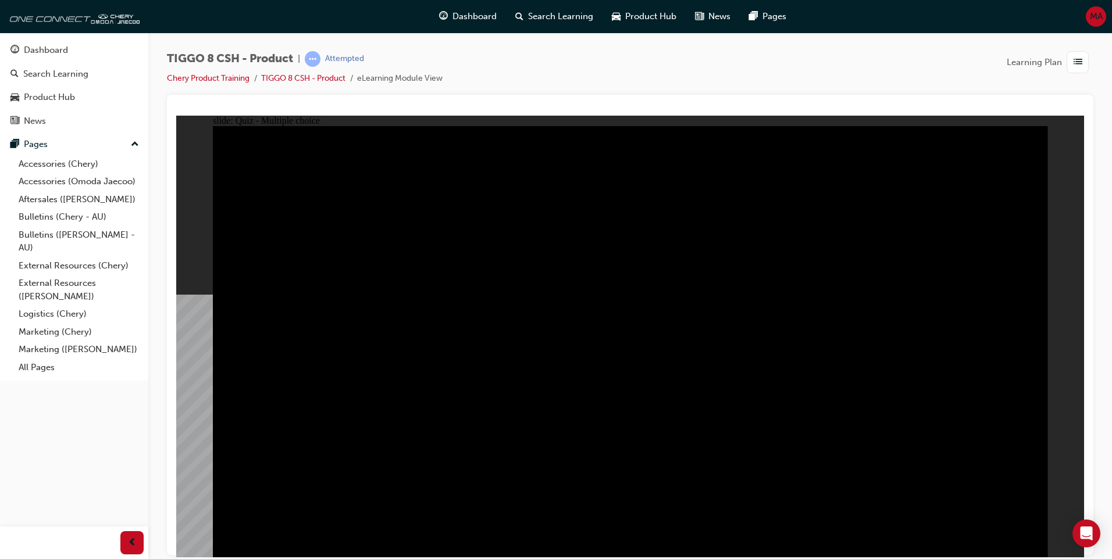
checkbox input "true"
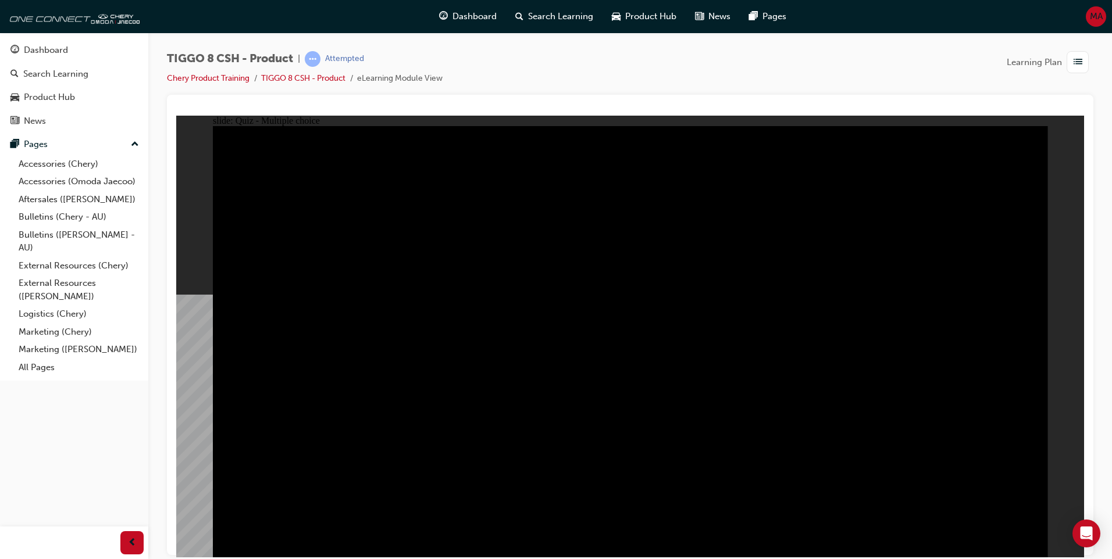
checkbox input "true"
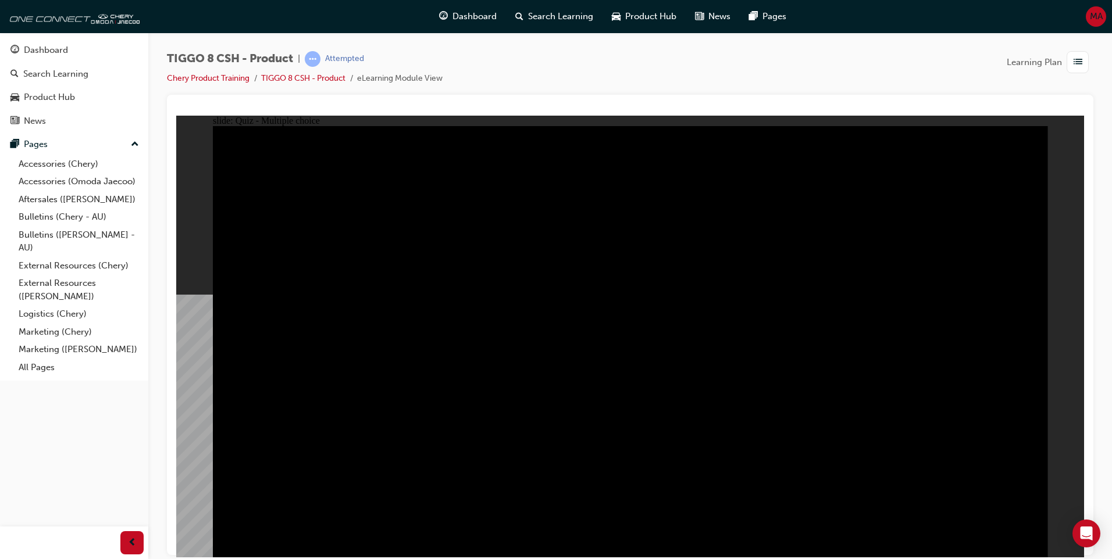
checkbox input "true"
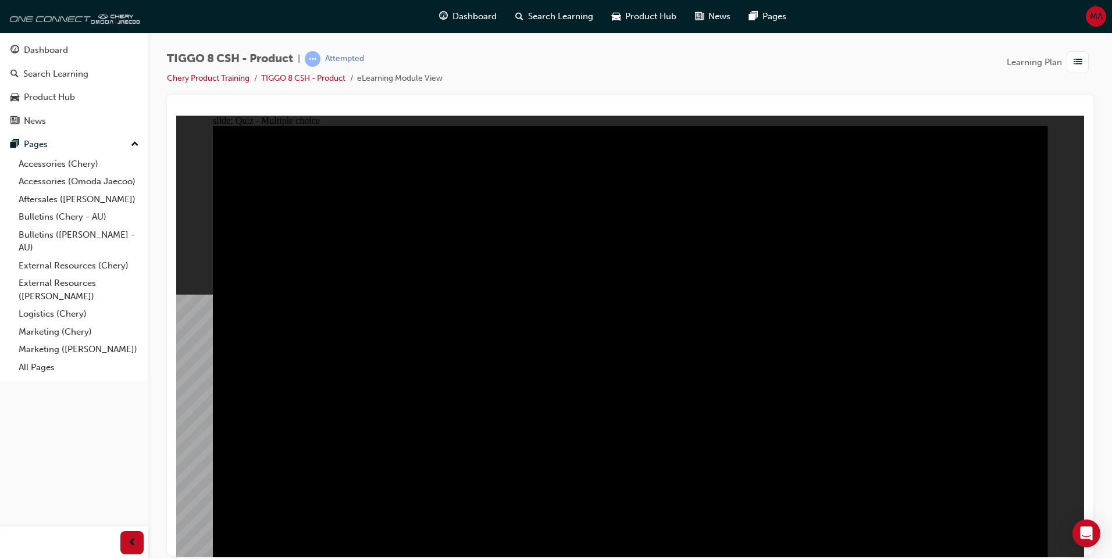
checkbox input "true"
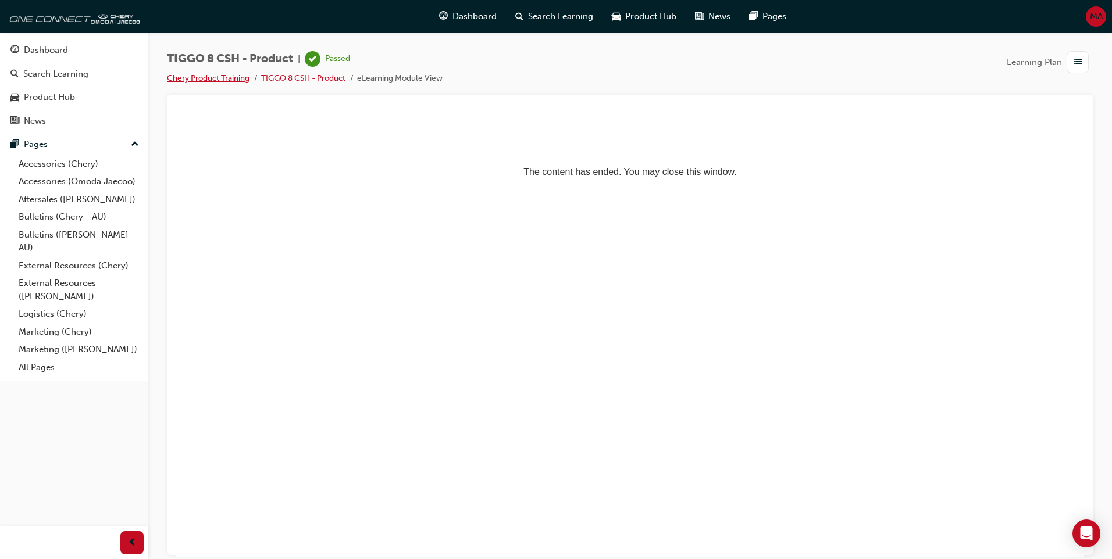
click at [176, 79] on link "Chery Product Training" at bounding box center [208, 78] width 83 height 10
